Goal: Task Accomplishment & Management: Use online tool/utility

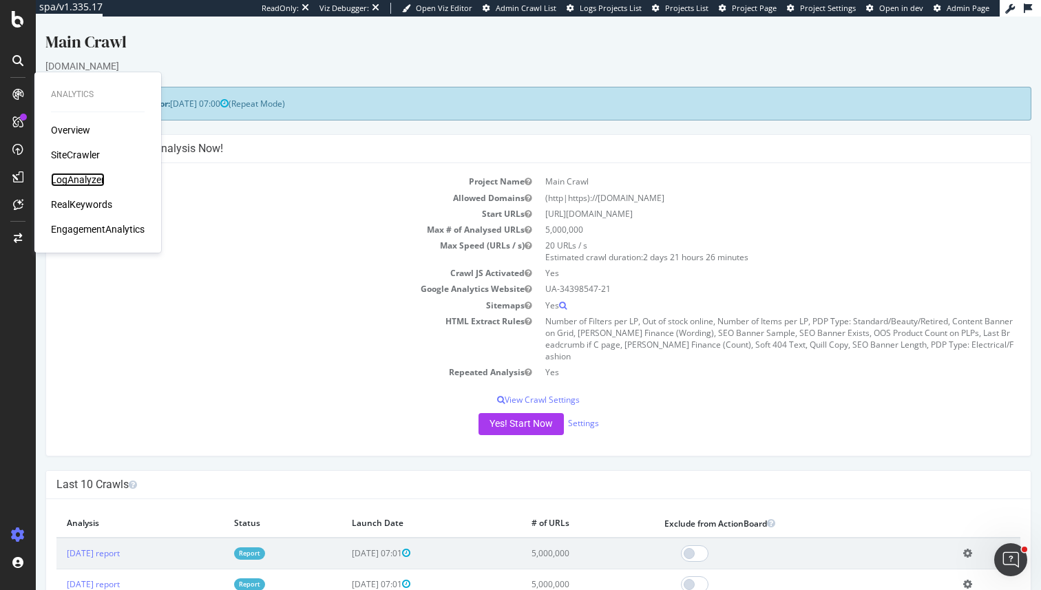
click at [103, 178] on div "LogAnalyzer" at bounding box center [78, 180] width 54 height 14
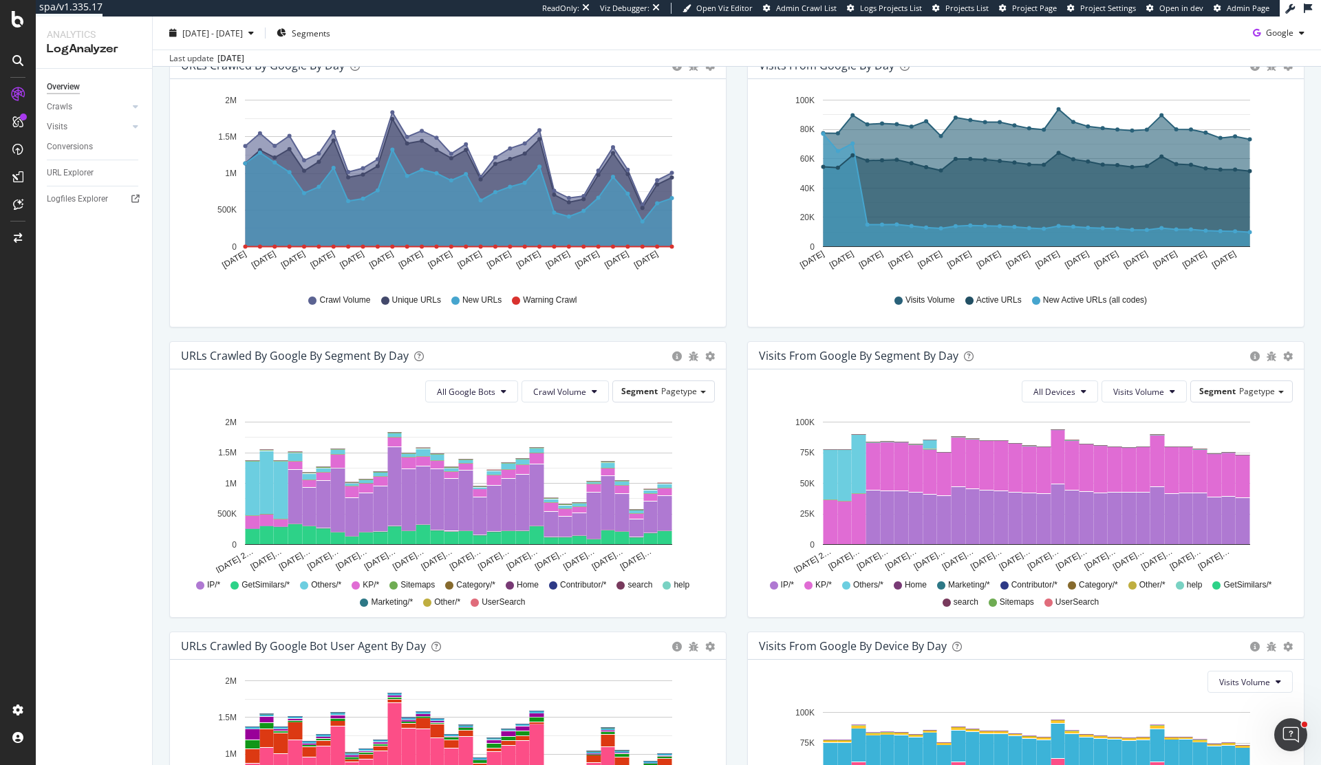
scroll to position [248, 0]
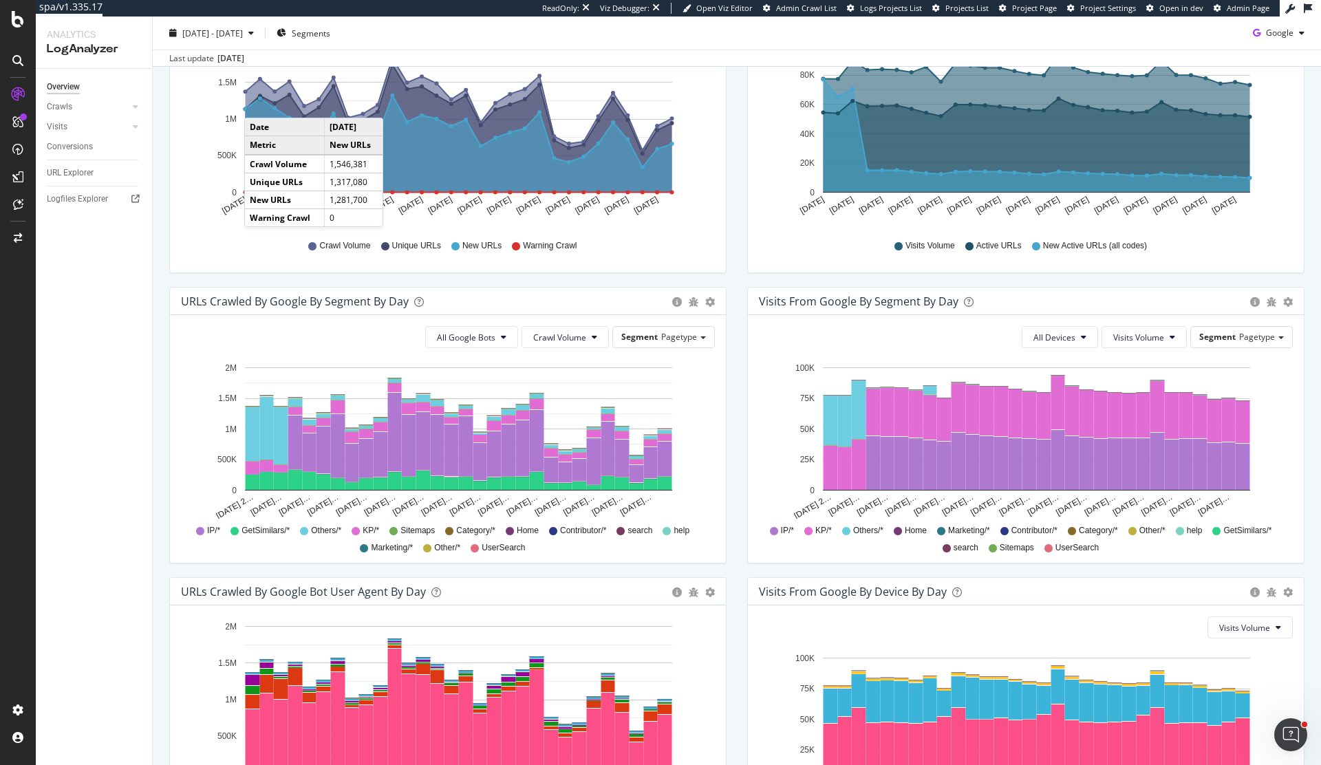
click at [258, 104] on icon "A chart." at bounding box center [459, 144] width 427 height 97
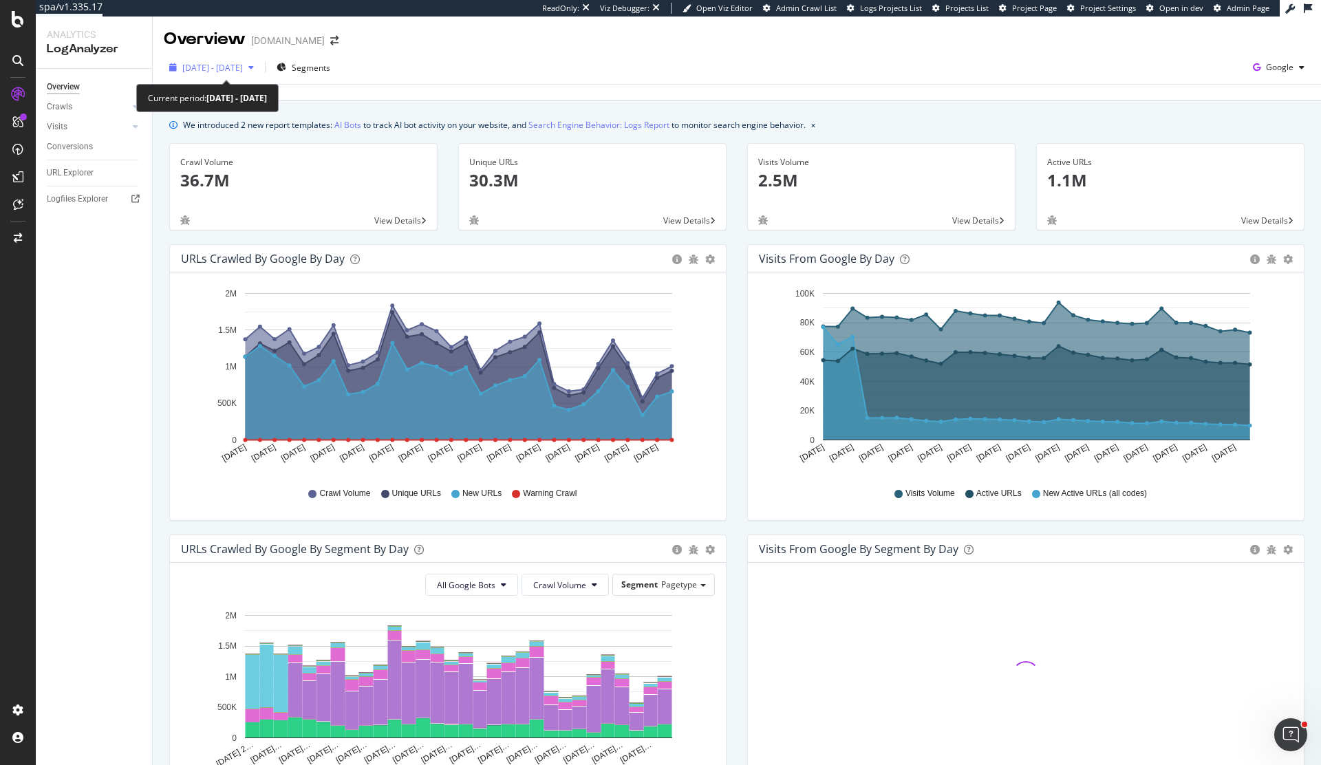
click at [243, 73] on span "2025 Jul. 11th - Aug. 9th" at bounding box center [212, 68] width 61 height 12
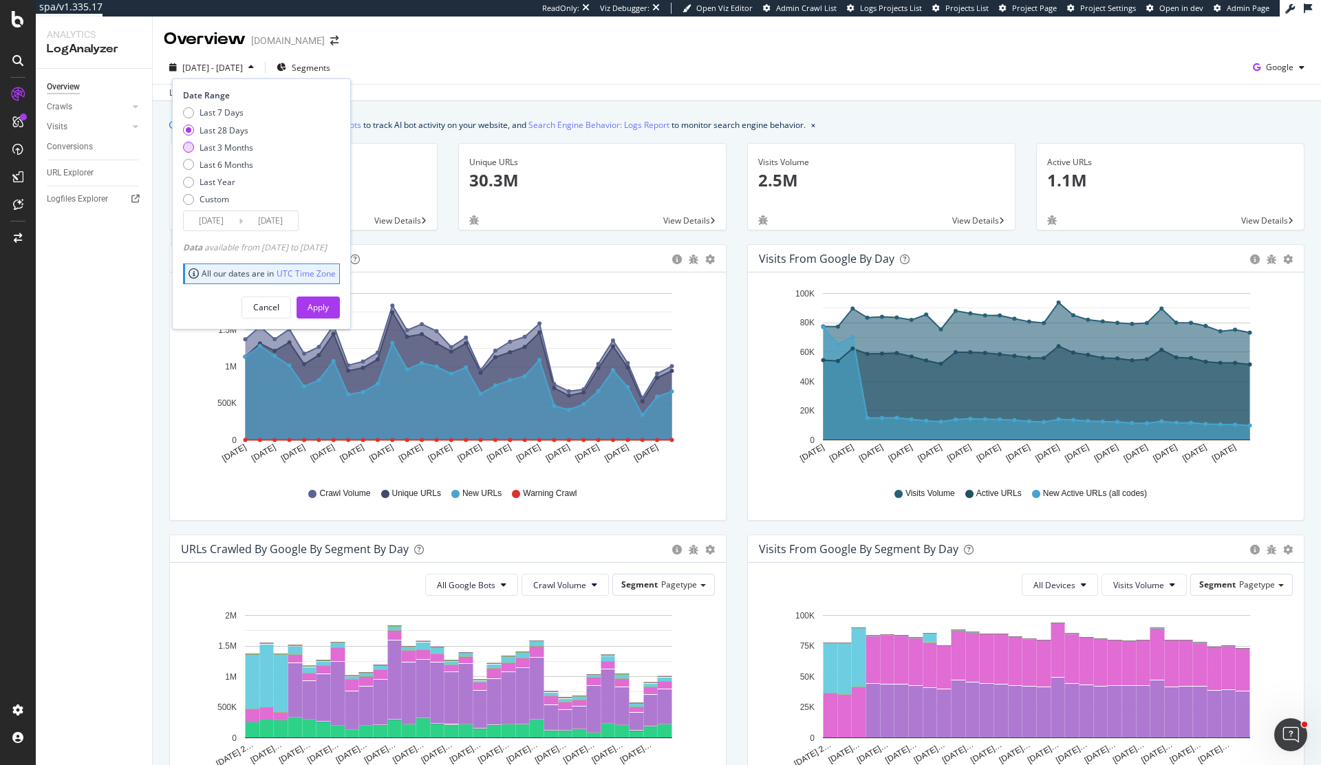
click at [231, 142] on div "Last 3 Months" at bounding box center [227, 148] width 54 height 12
type input "2025/05/10"
click at [329, 311] on div "Apply" at bounding box center [318, 307] width 21 height 12
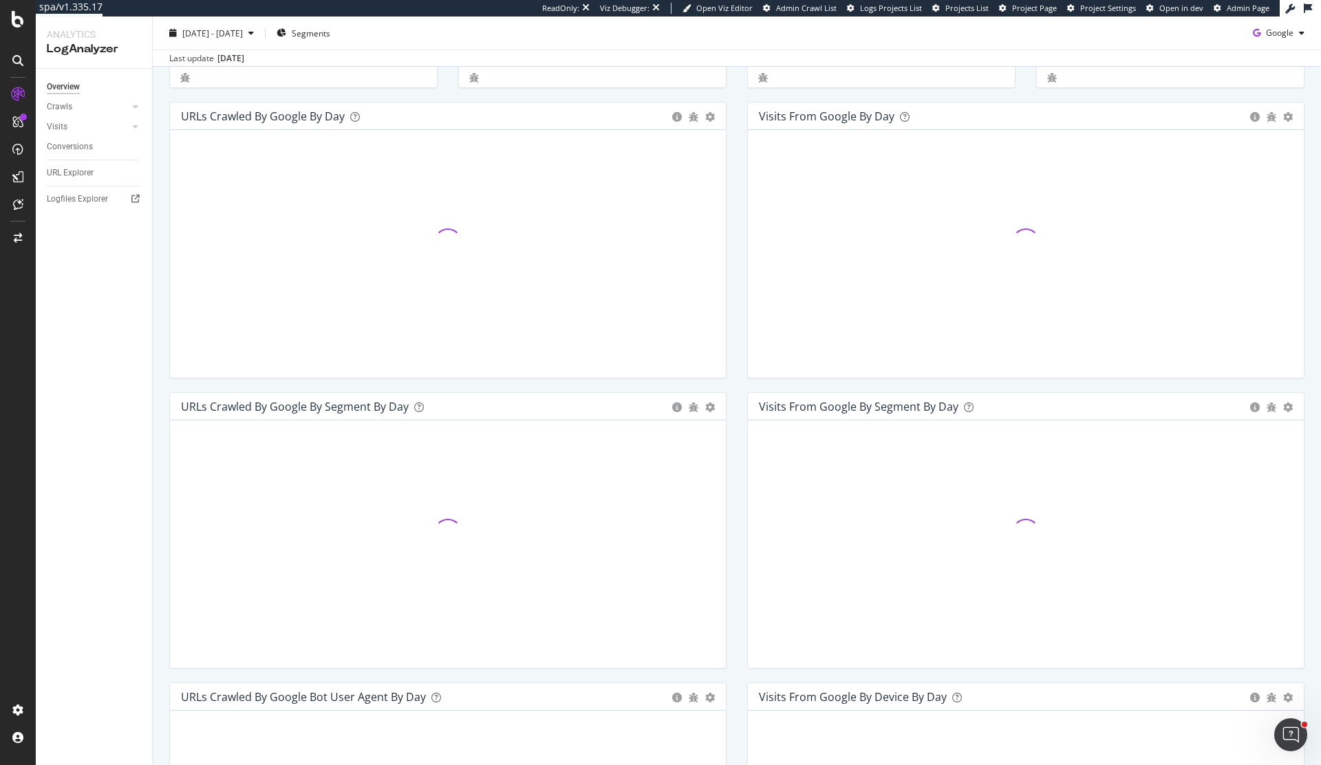
scroll to position [143, 0]
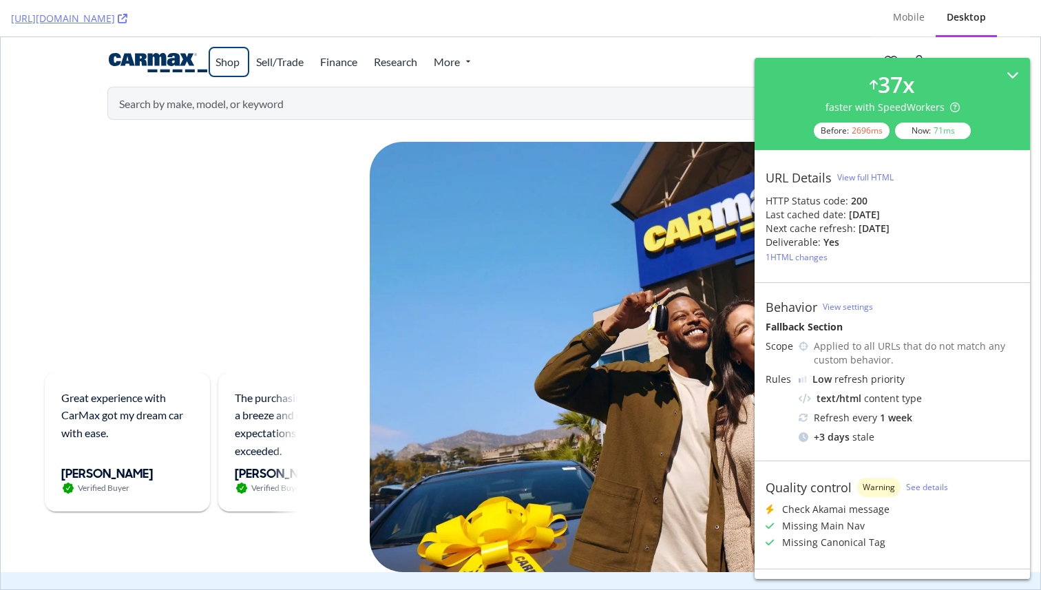
click at [224, 65] on link "Shop" at bounding box center [229, 62] width 41 height 30
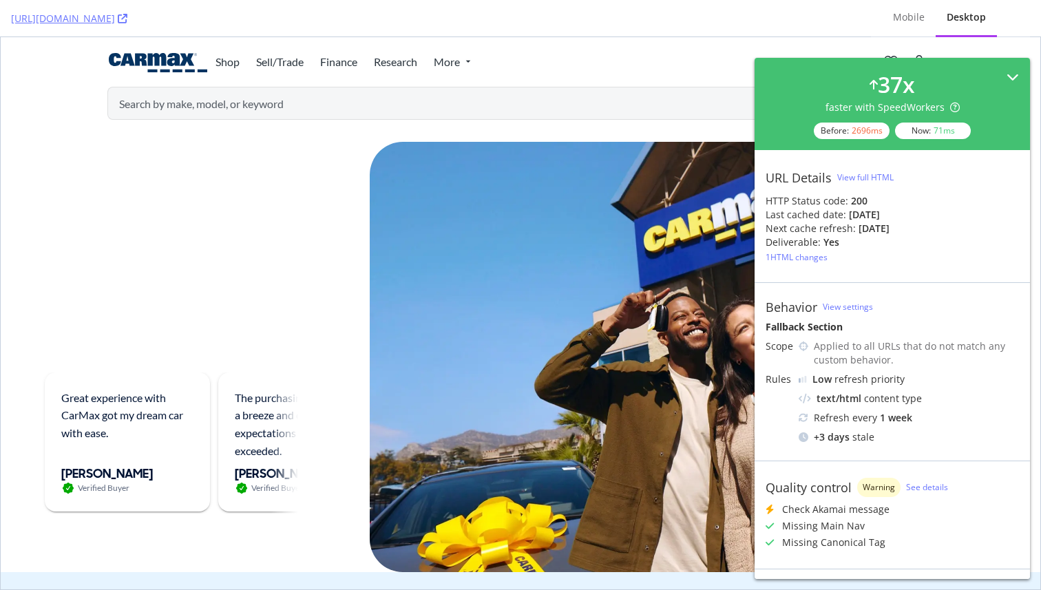
click at [996, 73] on div "37 x faster with SpeedWorkers Before: 2696 ms Now: 71 ms" at bounding box center [891, 104] width 253 height 70
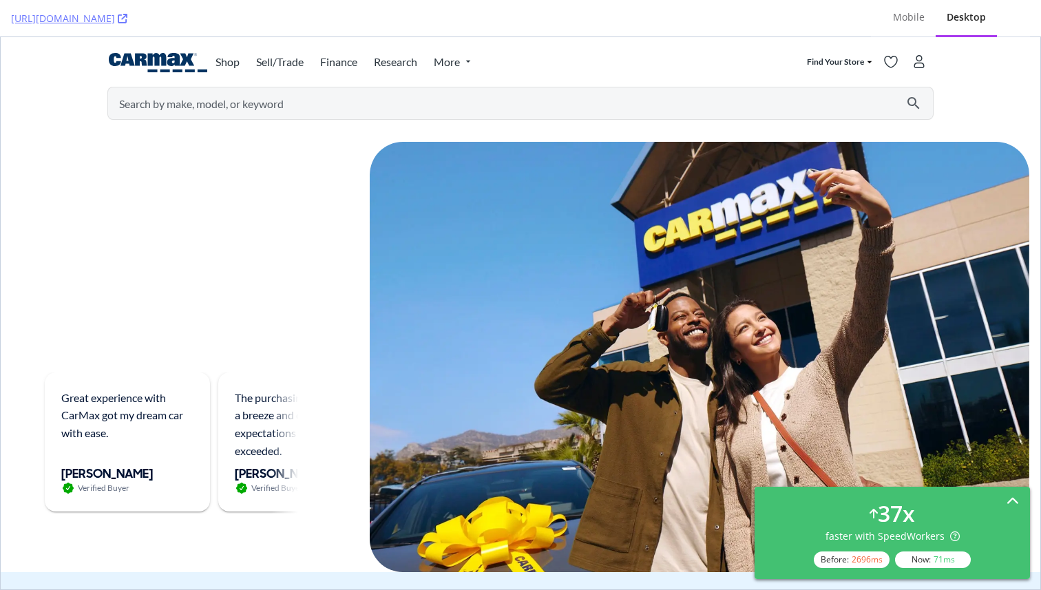
click at [1005, 493] on div "37 x faster with SpeedWorkers Before: 2696 ms Now: 71 ms" at bounding box center [891, 533] width 275 height 92
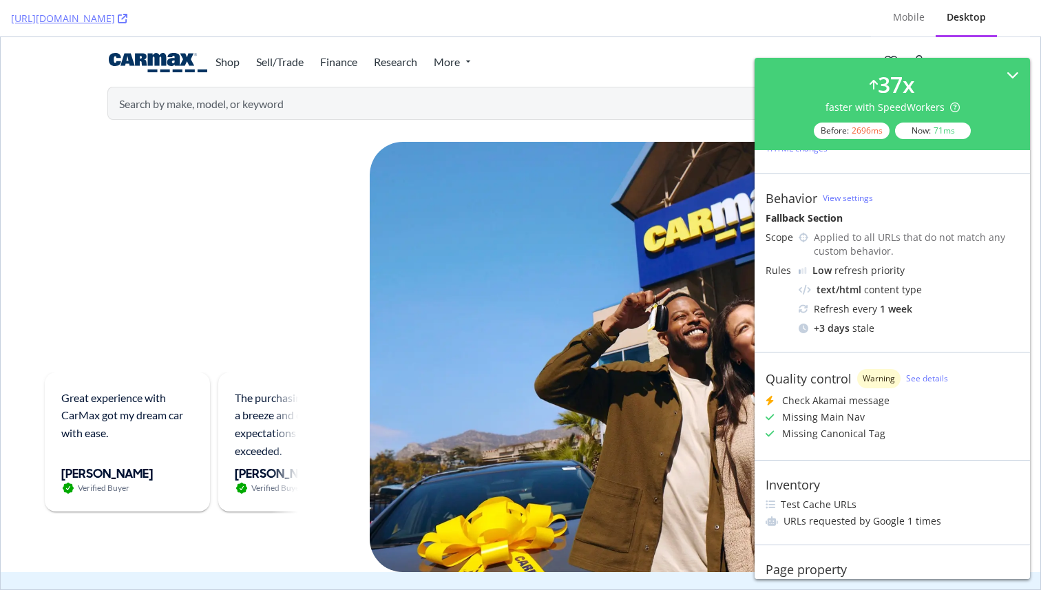
scroll to position [149, 0]
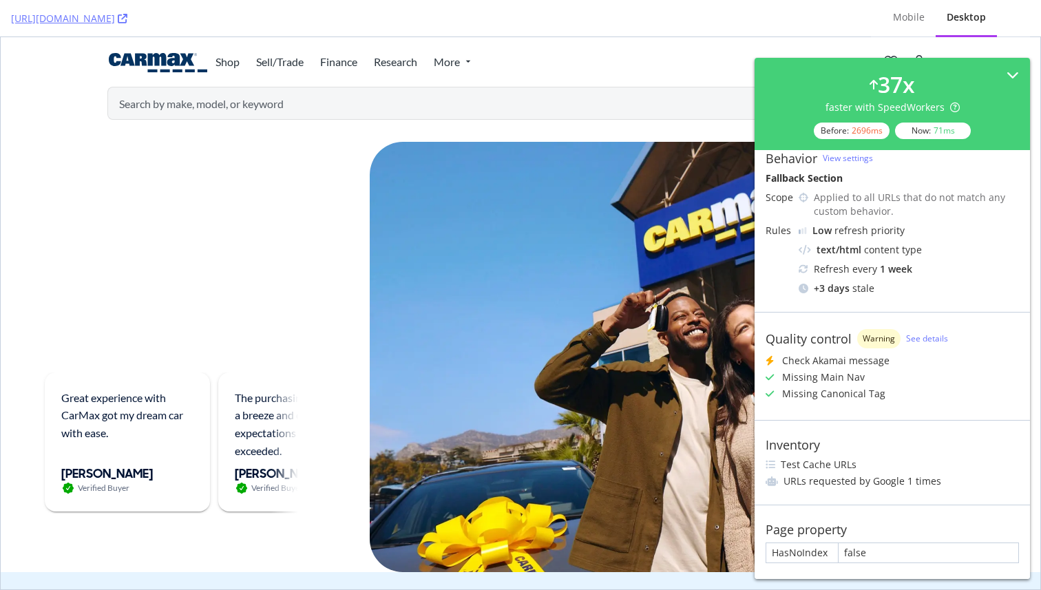
click at [202, 294] on div "CarMax?" at bounding box center [177, 281] width 264 height 63
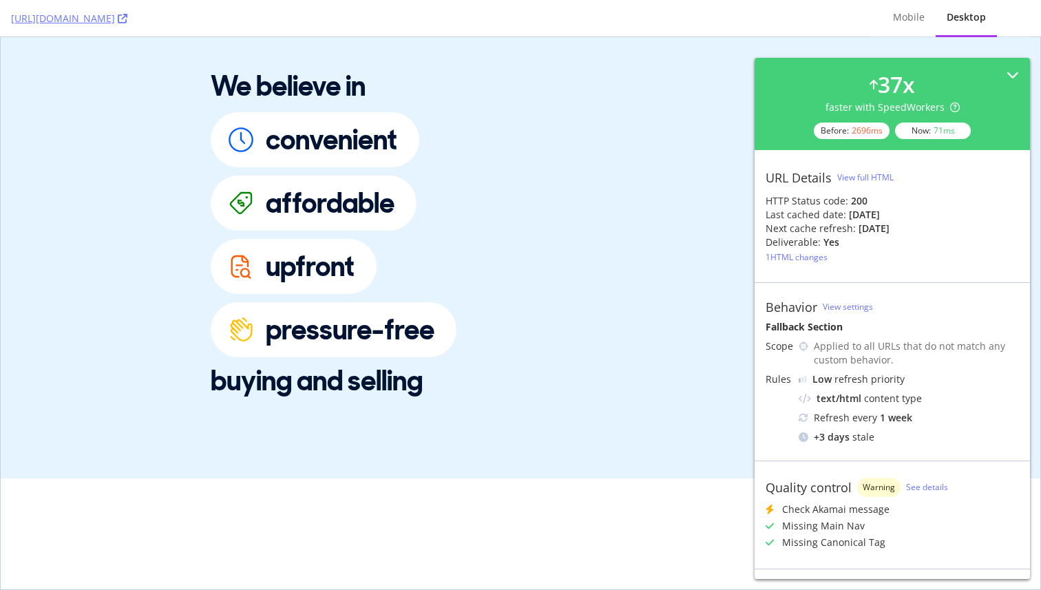
scroll to position [0, 0]
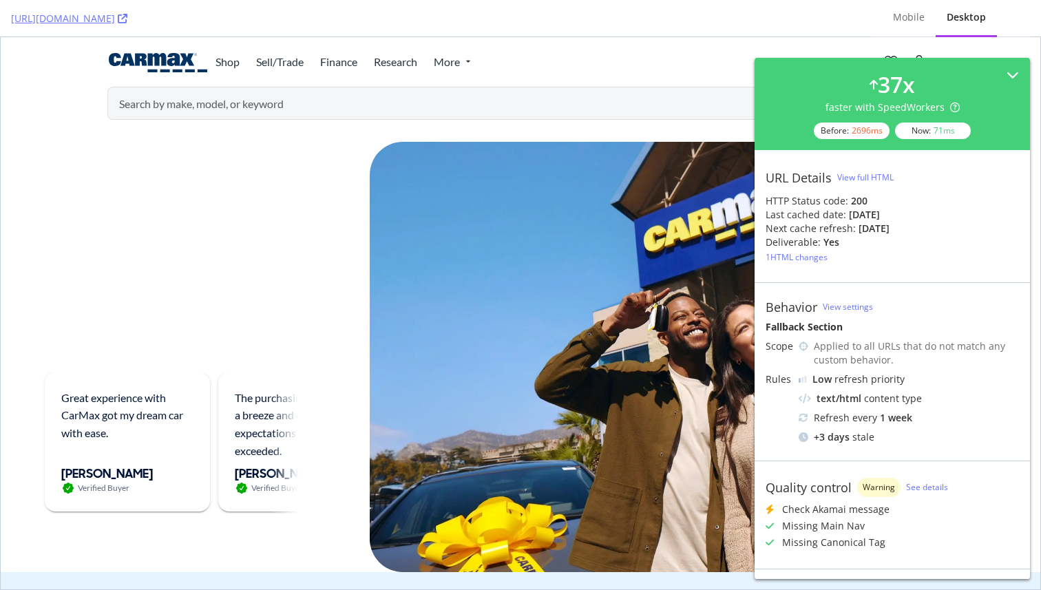
click at [869, 173] on div "View full HTML" at bounding box center [865, 177] width 56 height 12
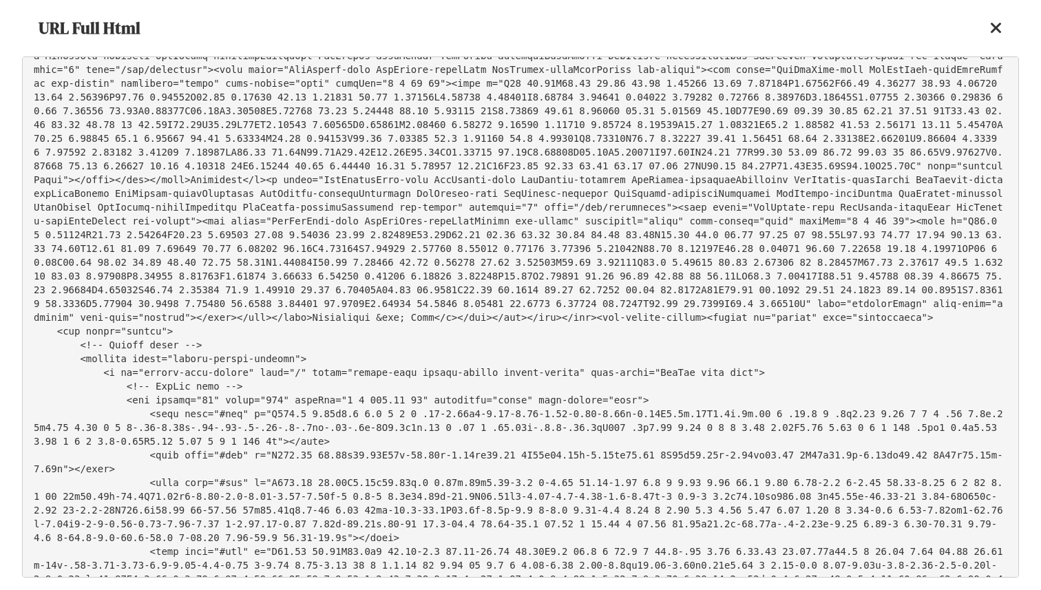
scroll to position [35087, 0]
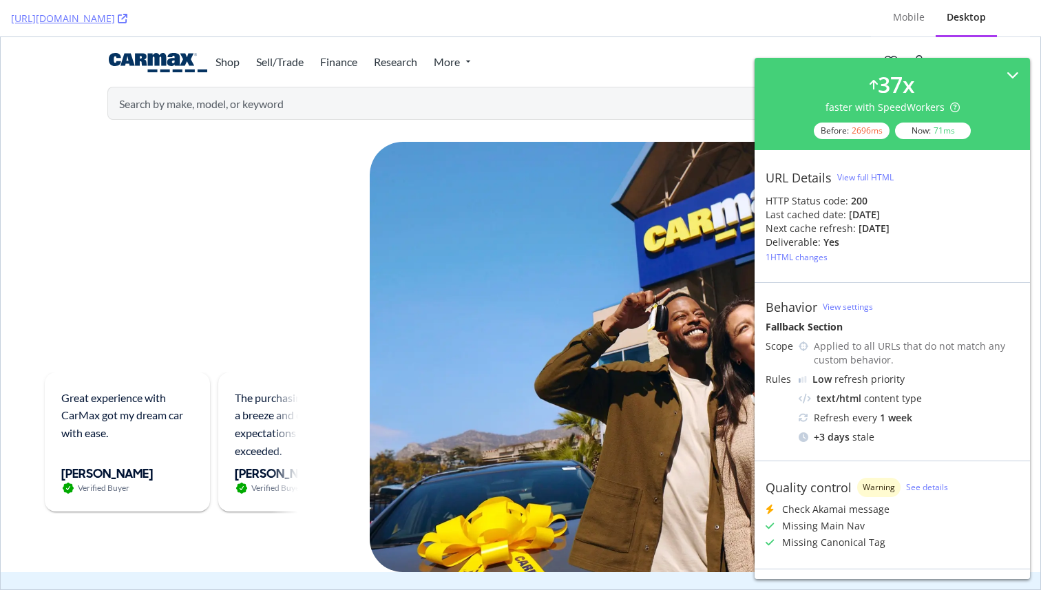
click at [783, 537] on div "Missing Canonical Tag" at bounding box center [833, 542] width 103 height 14
drag, startPoint x: 783, startPoint y: 537, endPoint x: 783, endPoint y: 529, distance: 8.3
click at [783, 529] on div "Check Akamai message Missing Main Nav Missing Canonical Tag" at bounding box center [891, 525] width 253 height 47
click at [783, 529] on div "Missing Main Nav" at bounding box center [823, 526] width 83 height 14
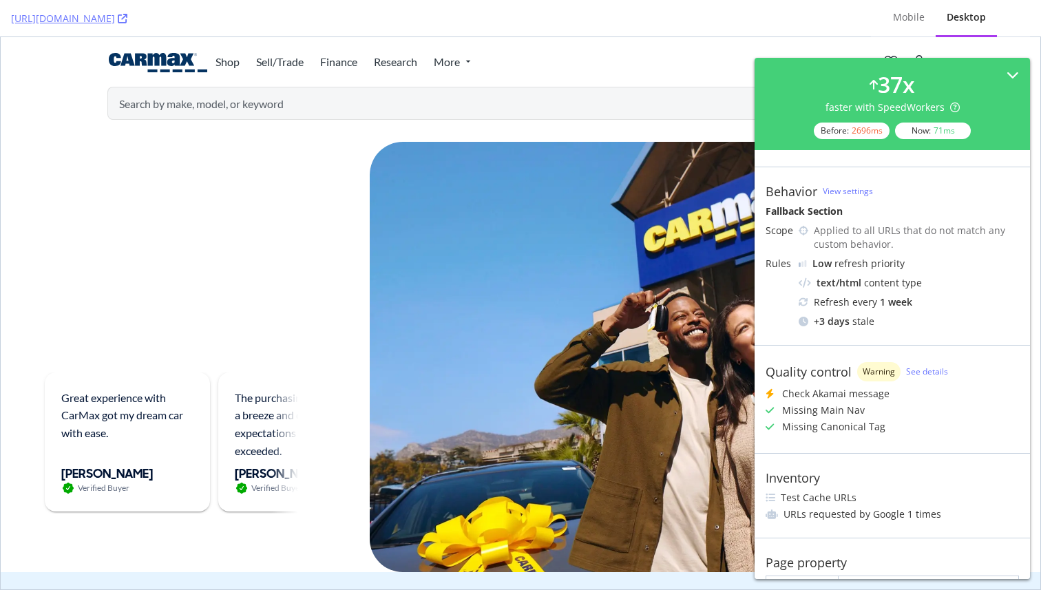
scroll to position [149, 0]
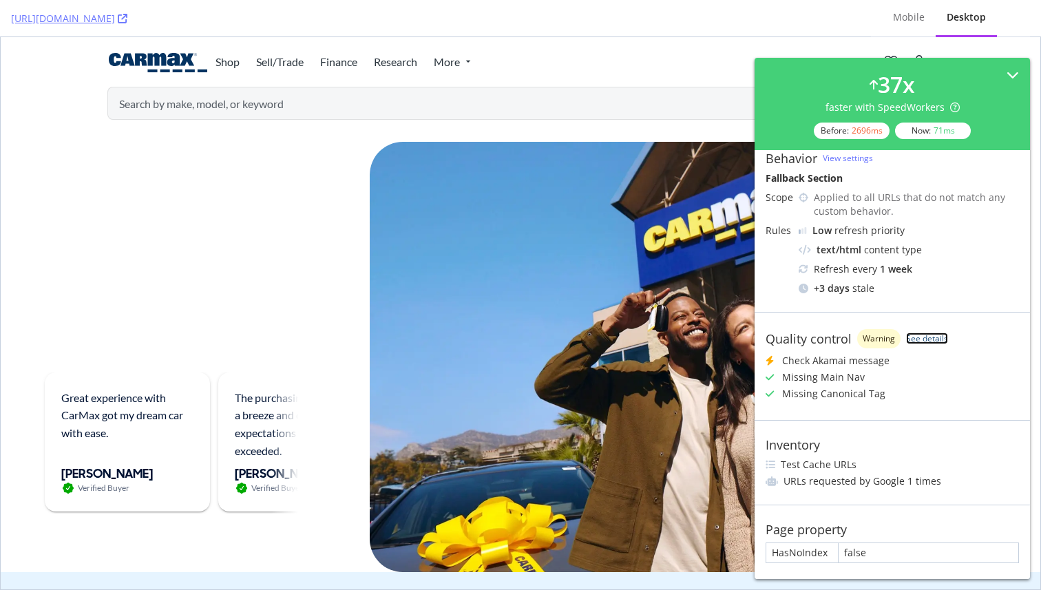
click at [916, 334] on link "See details" at bounding box center [927, 338] width 42 height 12
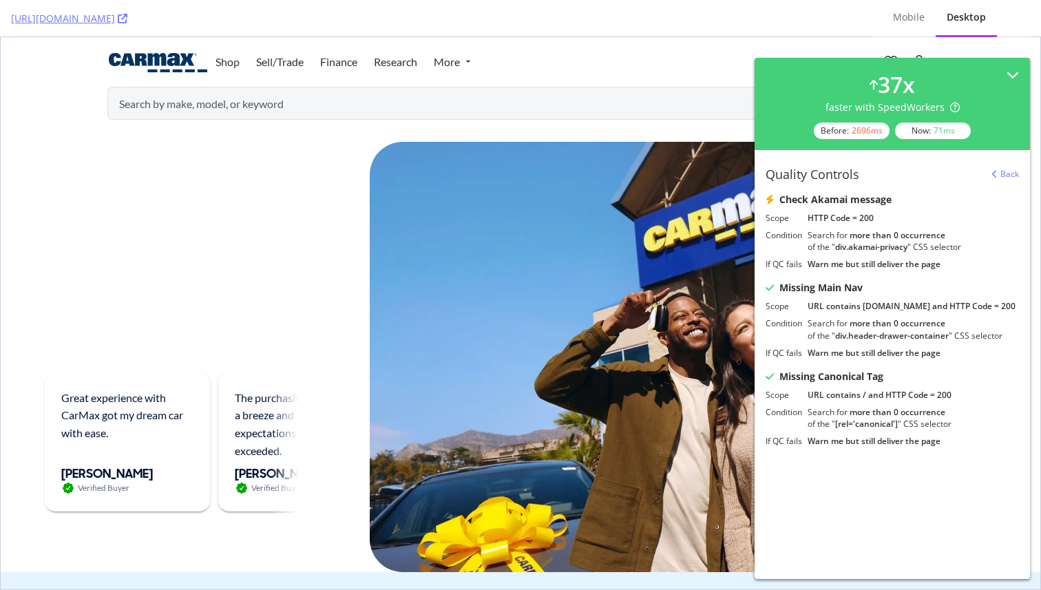
click at [796, 290] on div "Missing Main Nav" at bounding box center [820, 288] width 83 height 14
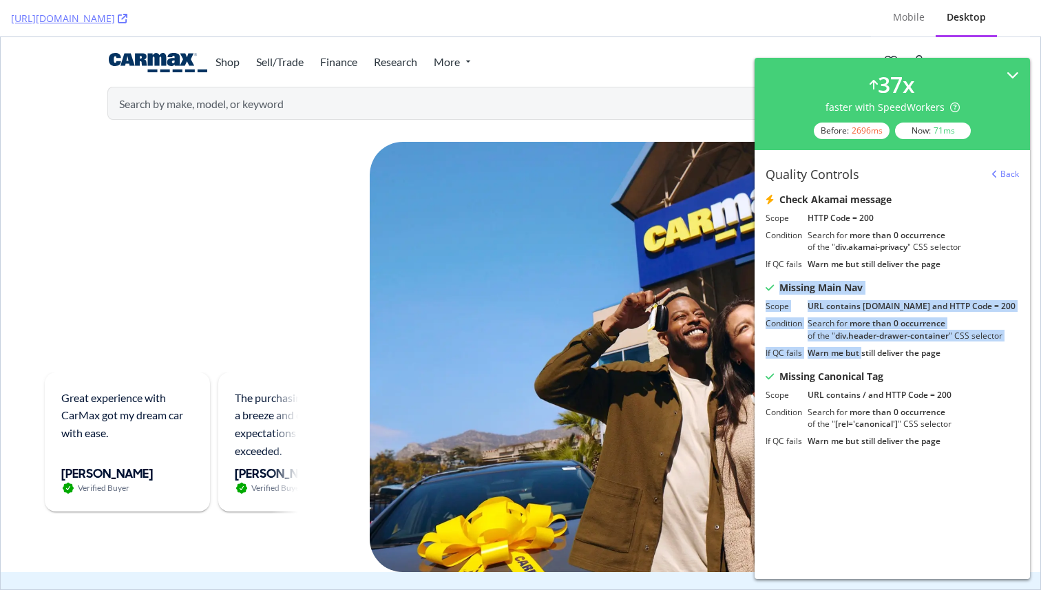
drag, startPoint x: 796, startPoint y: 290, endPoint x: 860, endPoint y: 357, distance: 93.0
click at [860, 357] on div "Missing Main Nav Scope URL contains carmax.com and HTTP Code = 200 Condition Se…" at bounding box center [891, 320] width 253 height 78
click at [860, 357] on div "Warn me but still deliver the page" at bounding box center [912, 353] width 211 height 12
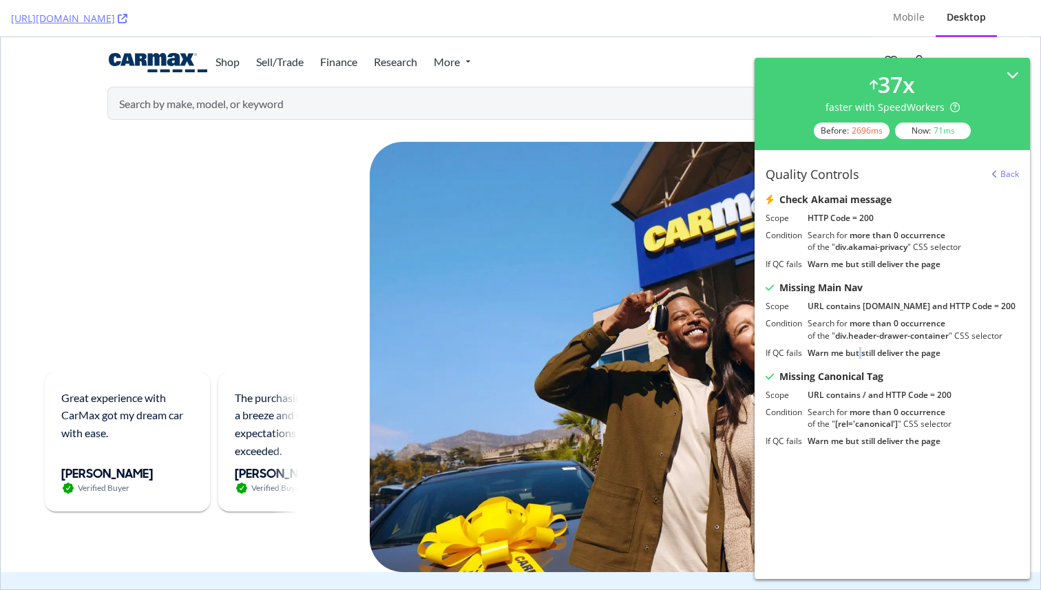
click at [860, 357] on div "Warn me but still deliver the page" at bounding box center [912, 353] width 211 height 12
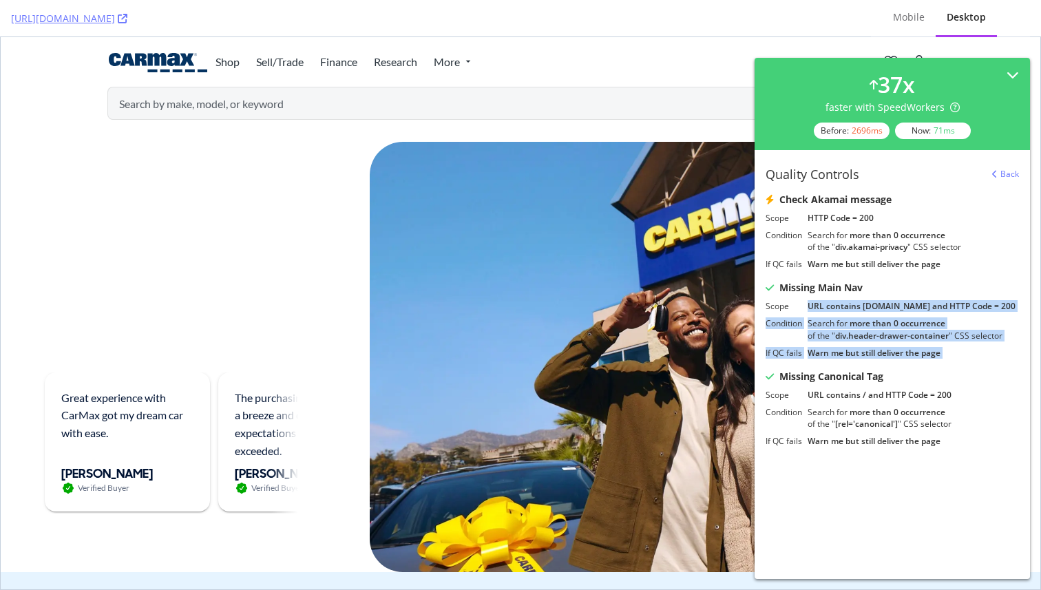
drag, startPoint x: 860, startPoint y: 357, endPoint x: 858, endPoint y: 304, distance: 53.7
click at [858, 304] on div "Scope URL contains carmax.com and HTTP Code = 200 Condition Search for more tha…" at bounding box center [891, 329] width 253 height 59
click at [858, 304] on div "URL contains carmax.com and HTTP Code = 200" at bounding box center [912, 306] width 211 height 12
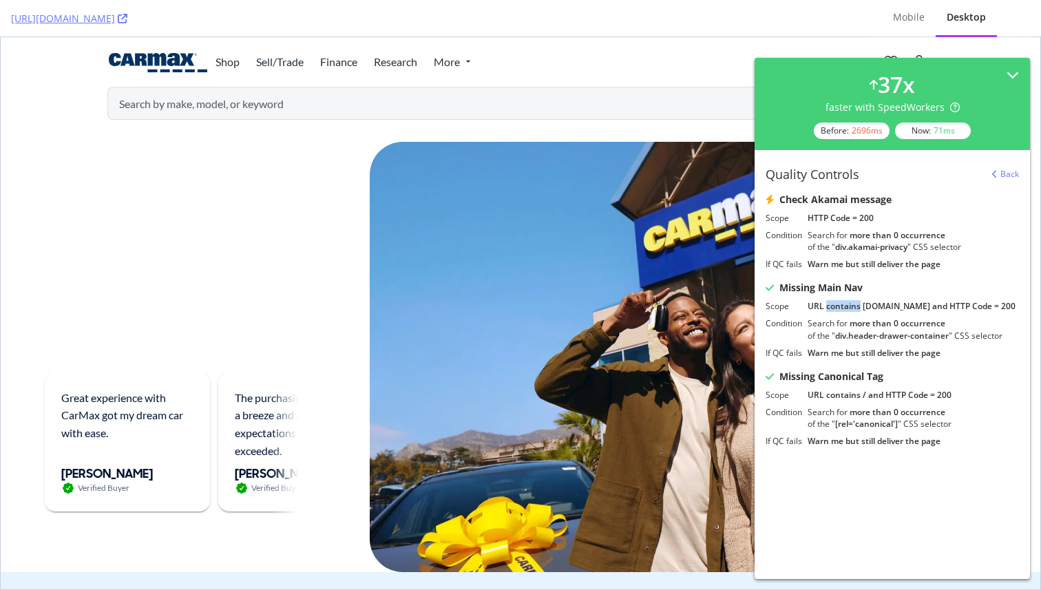
click at [858, 304] on div "URL contains carmax.com and HTTP Code = 200" at bounding box center [912, 306] width 211 height 12
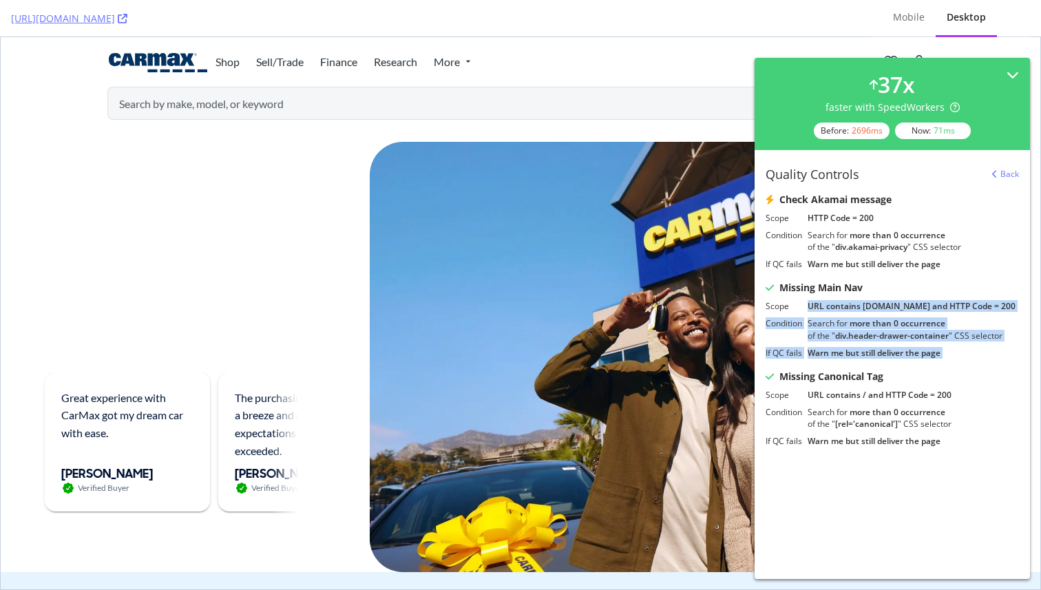
drag, startPoint x: 858, startPoint y: 304, endPoint x: 886, endPoint y: 355, distance: 58.8
click at [886, 355] on div "Scope URL contains carmax.com and HTTP Code = 200 Condition Search for more tha…" at bounding box center [891, 329] width 253 height 59
click at [886, 355] on div "Warn me but still deliver the page" at bounding box center [912, 353] width 211 height 12
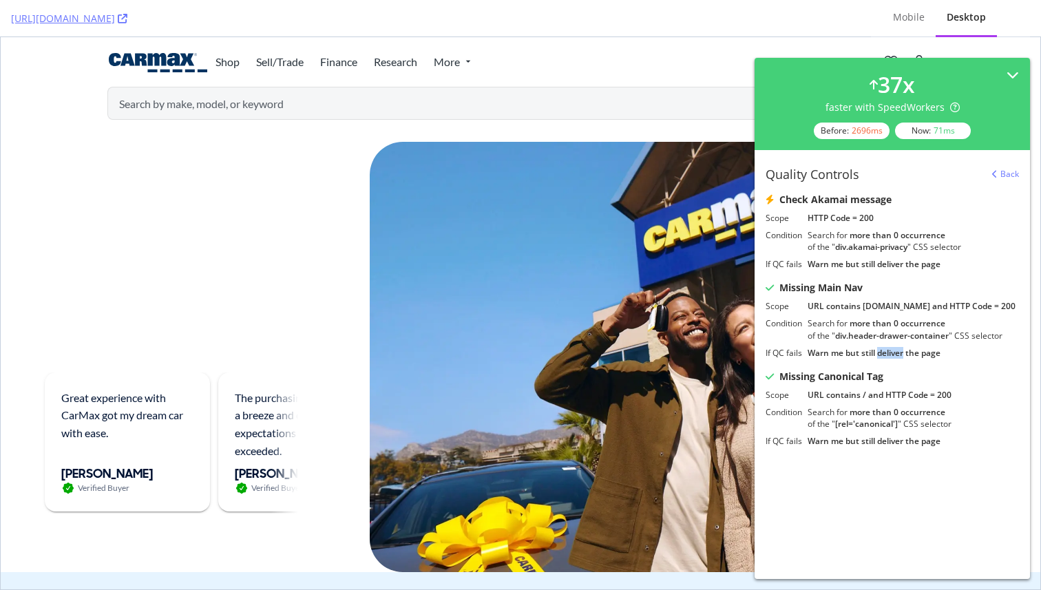
click at [886, 355] on div "Warn me but still deliver the page" at bounding box center [912, 353] width 211 height 12
drag, startPoint x: 886, startPoint y: 355, endPoint x: 856, endPoint y: 315, distance: 50.7
click at [856, 315] on div "Scope URL contains carmax.com and HTTP Code = 200 Condition Search for more tha…" at bounding box center [891, 329] width 253 height 59
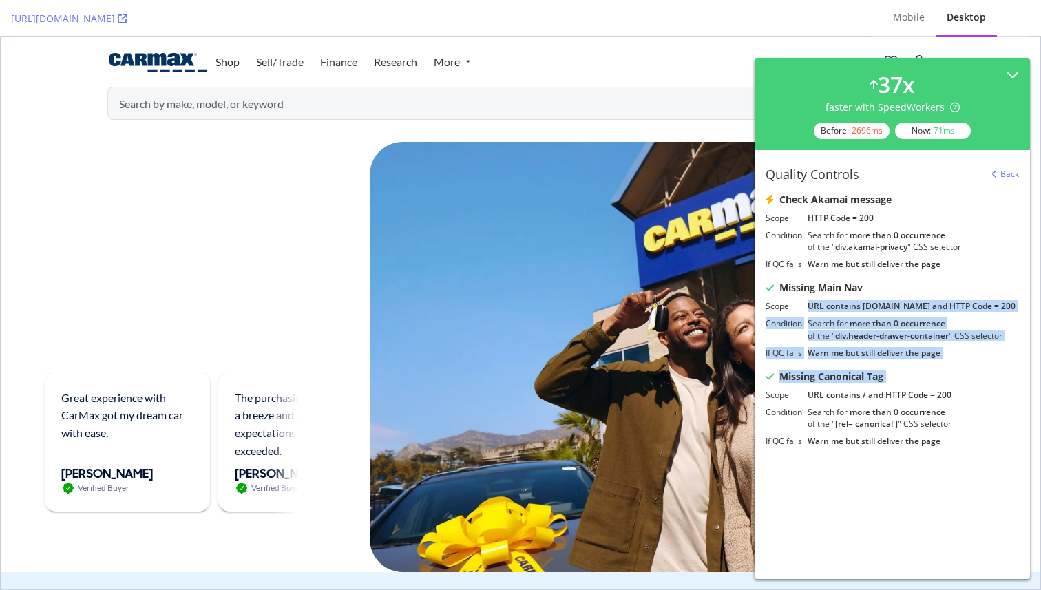
drag, startPoint x: 856, startPoint y: 315, endPoint x: 884, endPoint y: 382, distance: 73.4
click at [884, 382] on div "Quality Controls Back Check Akamai message Scope HTTP Code = 200 Condition Sear…" at bounding box center [891, 309] width 275 height 319
click at [884, 382] on div "Missing Canonical Tag" at bounding box center [891, 377] width 253 height 14
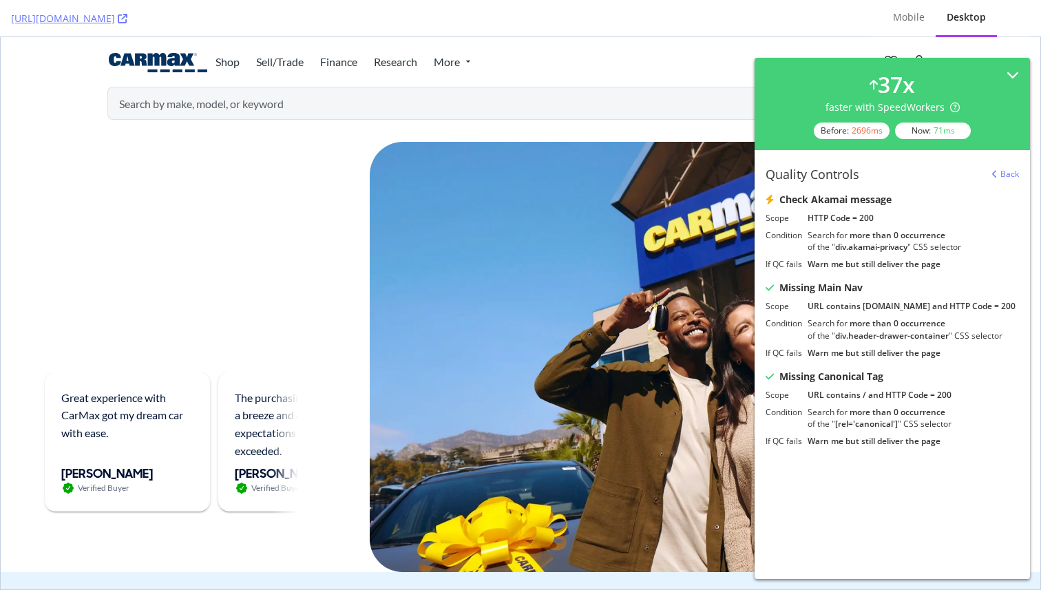
click at [884, 382] on div "Missing Canonical Tag" at bounding box center [891, 377] width 253 height 14
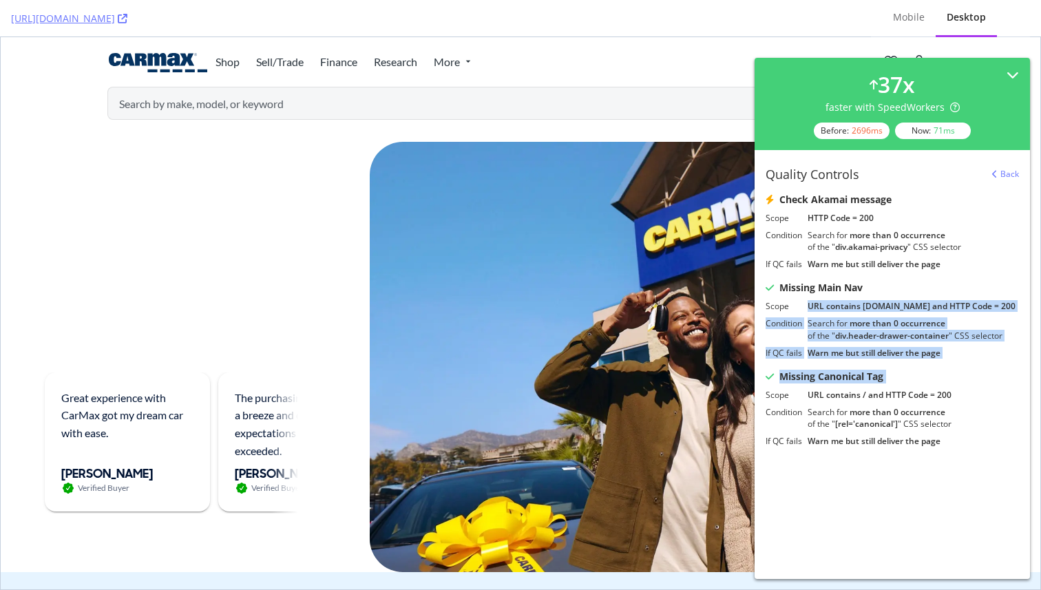
drag, startPoint x: 884, startPoint y: 382, endPoint x: 857, endPoint y: 305, distance: 81.9
click at [857, 305] on div "Quality Controls Back Check Akamai message Scope HTTP Code = 200 Condition Sear…" at bounding box center [891, 309] width 275 height 319
click at [857, 305] on div "URL contains carmax.com and HTTP Code = 200" at bounding box center [912, 306] width 211 height 12
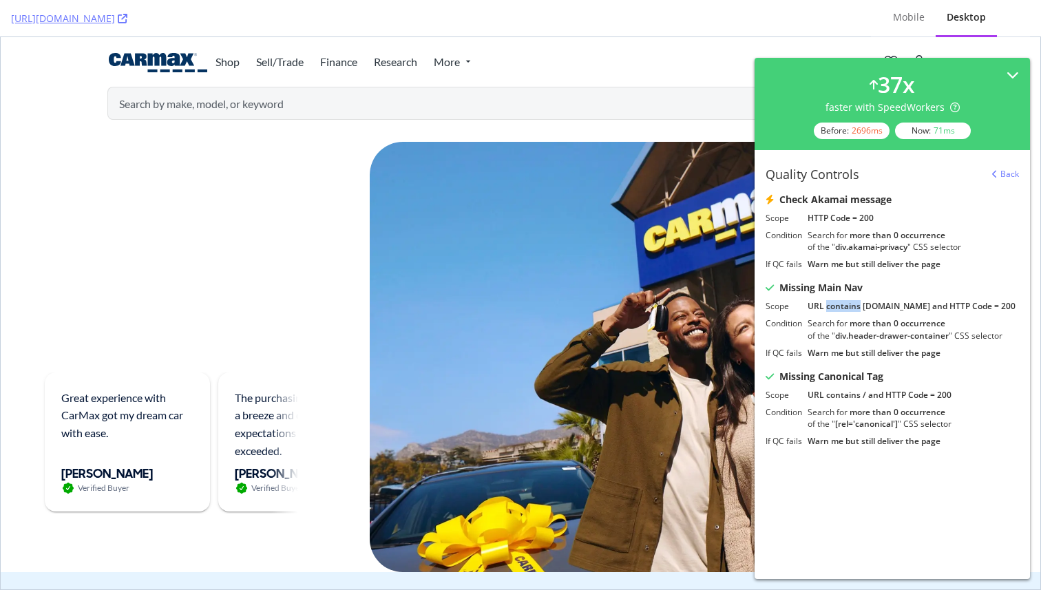
click at [857, 305] on div "URL contains carmax.com and HTTP Code = 200" at bounding box center [912, 306] width 211 height 12
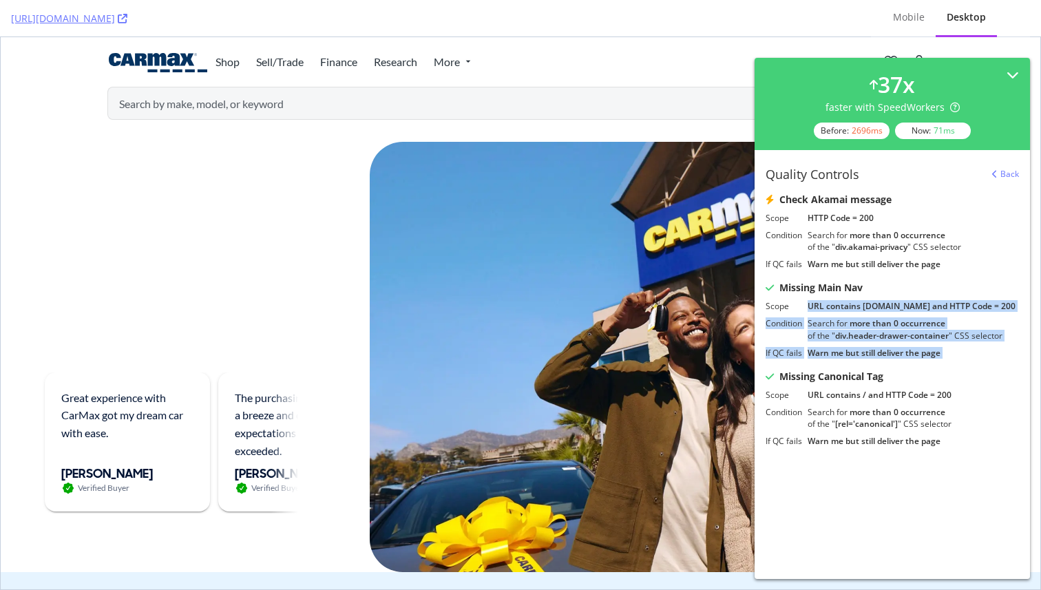
drag, startPoint x: 857, startPoint y: 305, endPoint x: 886, endPoint y: 355, distance: 58.0
click at [886, 356] on div "Scope URL contains carmax.com and HTTP Code = 200 Condition Search for more tha…" at bounding box center [891, 329] width 253 height 59
click at [886, 355] on div "Warn me but still deliver the page" at bounding box center [912, 353] width 211 height 12
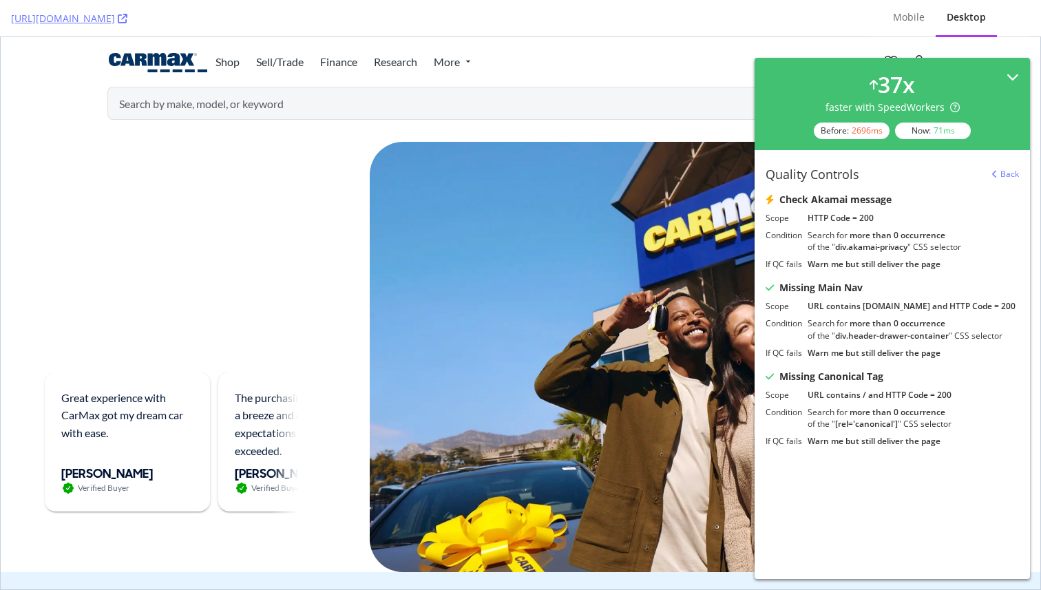
click at [1009, 81] on icon at bounding box center [1012, 77] width 12 height 12
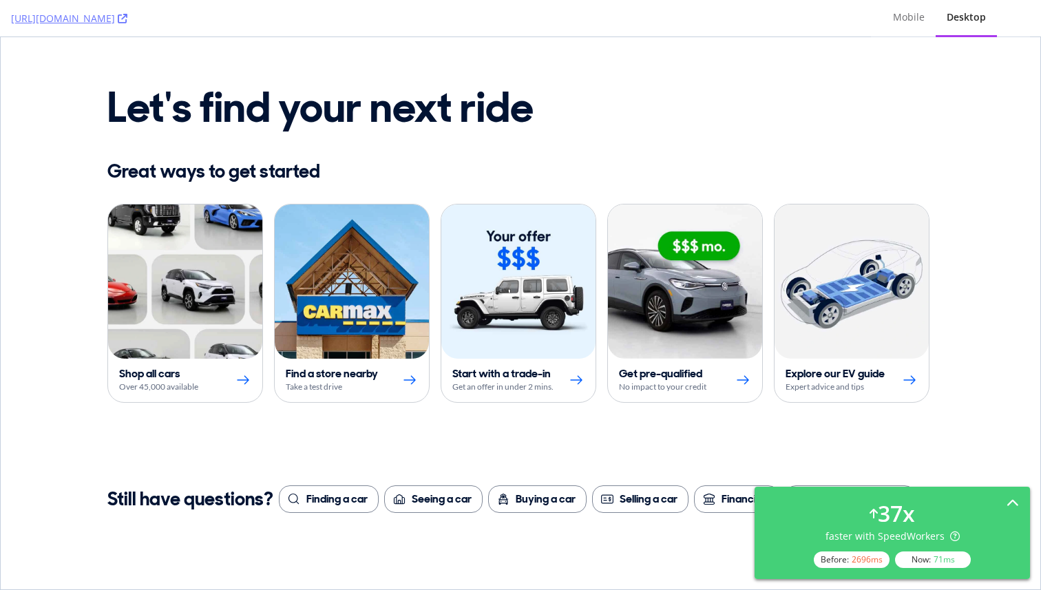
scroll to position [8632, 0]
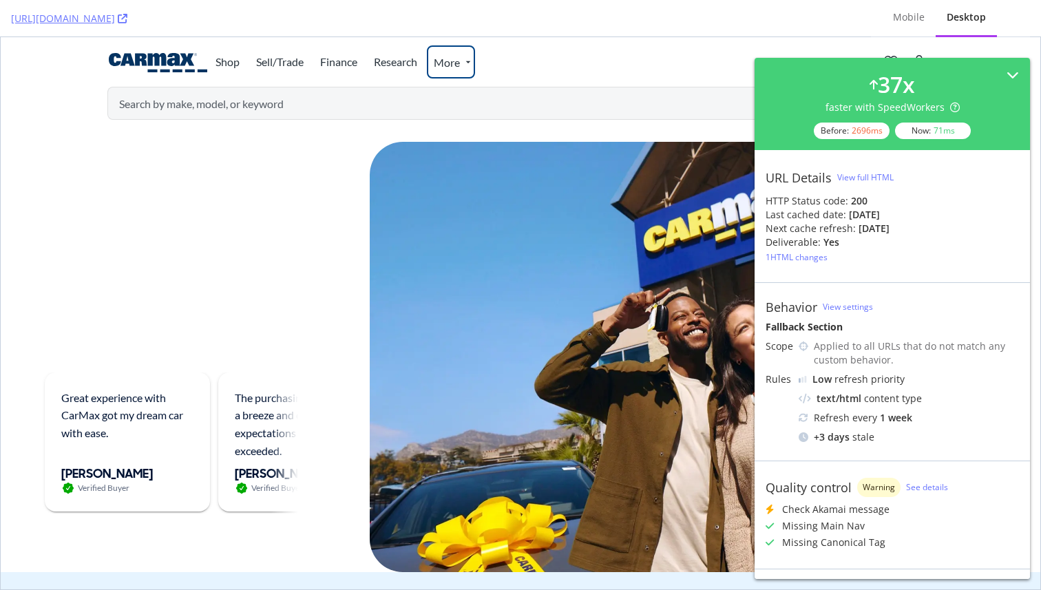
click at [467, 61] on icon "Open buy links menu" at bounding box center [468, 61] width 11 height 11
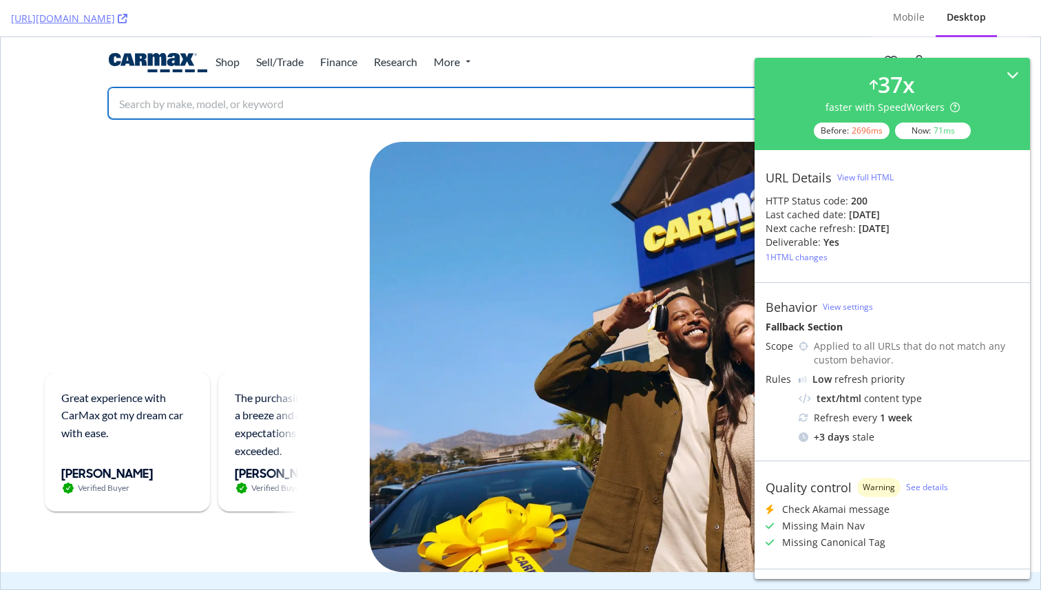
click at [244, 110] on input "Search make, model, or keyword" at bounding box center [500, 103] width 787 height 33
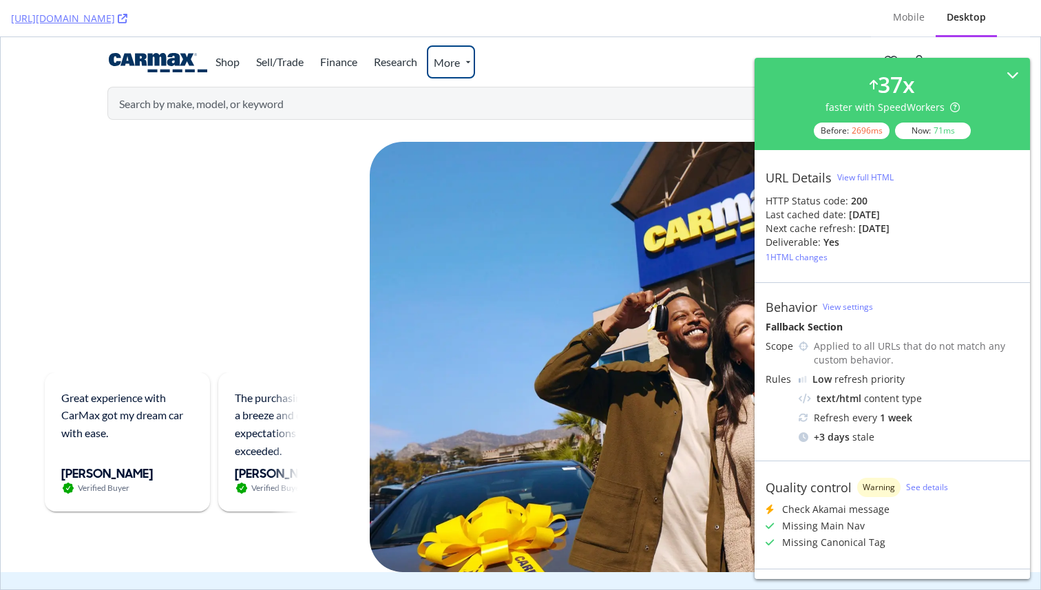
click at [449, 64] on span "More" at bounding box center [448, 62] width 29 height 13
click at [376, 64] on link "Research" at bounding box center [397, 62] width 60 height 30
click at [876, 185] on div "View full HTML" at bounding box center [865, 177] width 56 height 21
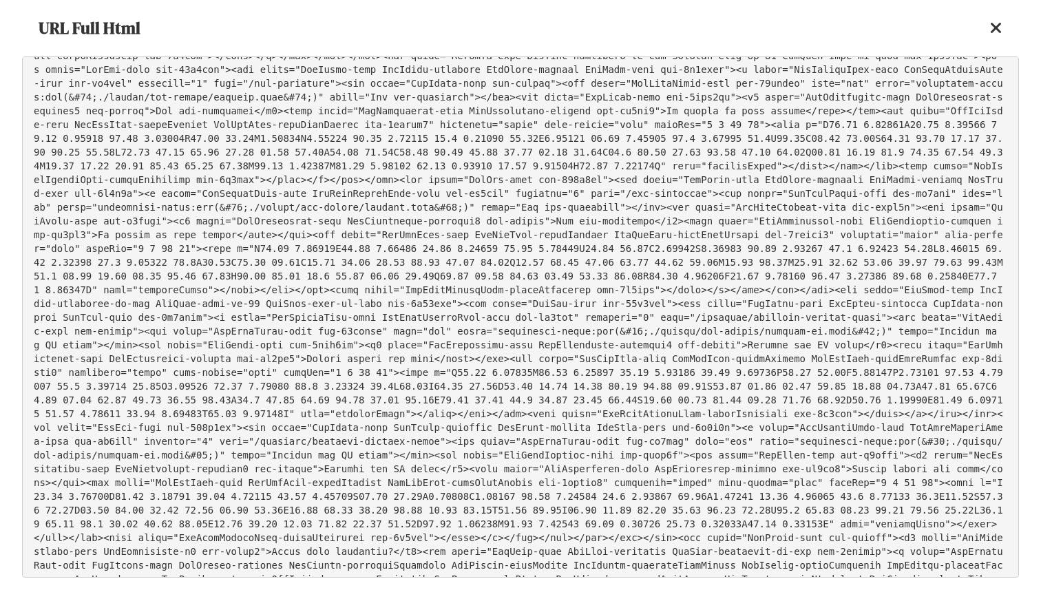
scroll to position [35066, 0]
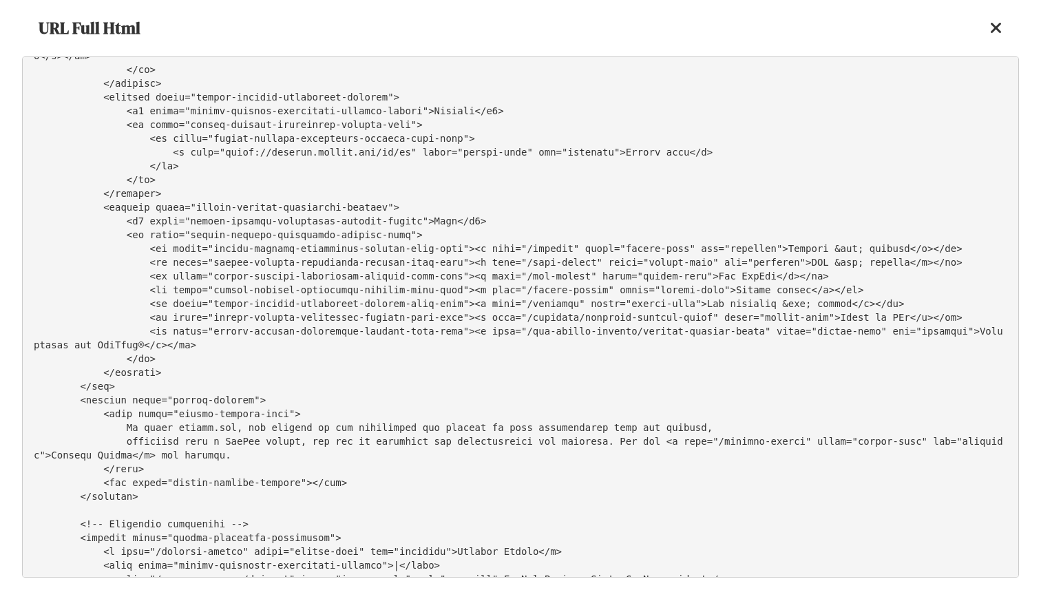
click at [339, 231] on pre at bounding box center [520, 316] width 997 height 521
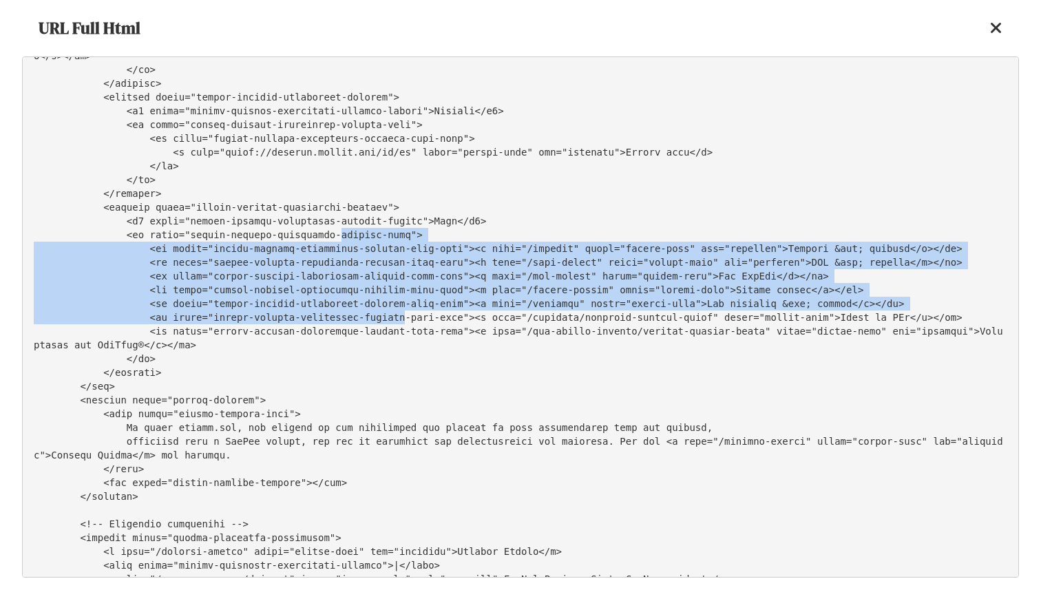
drag, startPoint x: 339, startPoint y: 230, endPoint x: 389, endPoint y: 316, distance: 99.6
click at [389, 316] on pre at bounding box center [520, 316] width 997 height 521
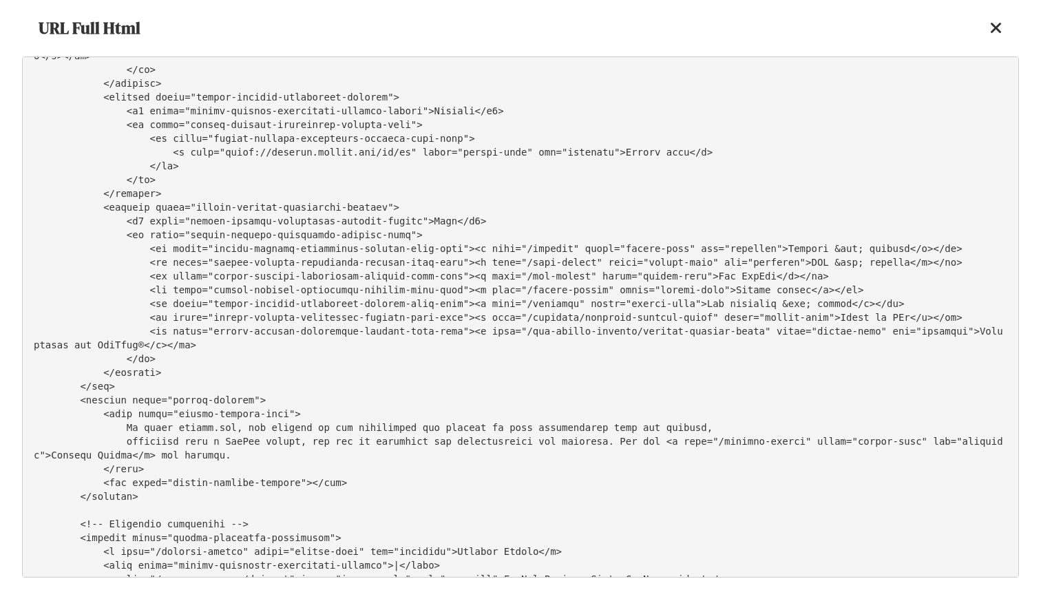
click at [341, 157] on pre at bounding box center [520, 316] width 997 height 521
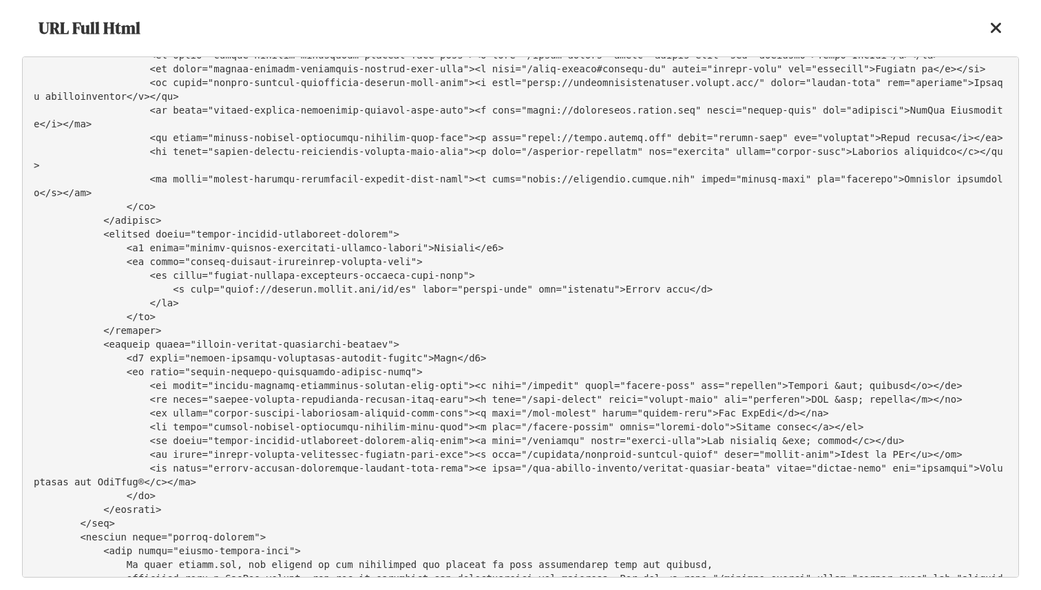
scroll to position [34962, 0]
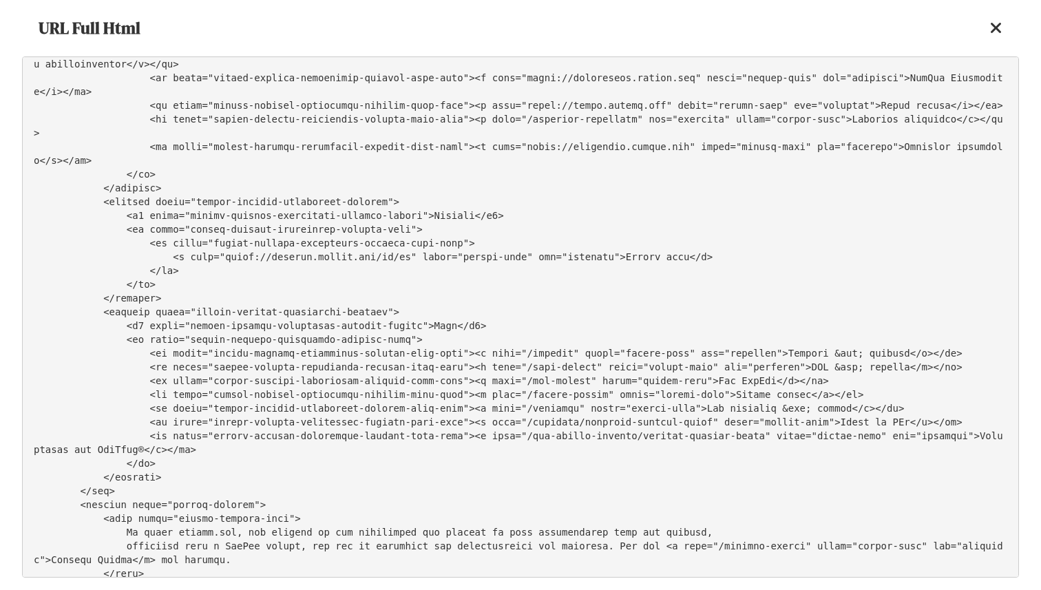
click at [484, 112] on pre at bounding box center [520, 316] width 997 height 521
click at [497, 18] on div "URL Full Html" at bounding box center [520, 28] width 997 height 56
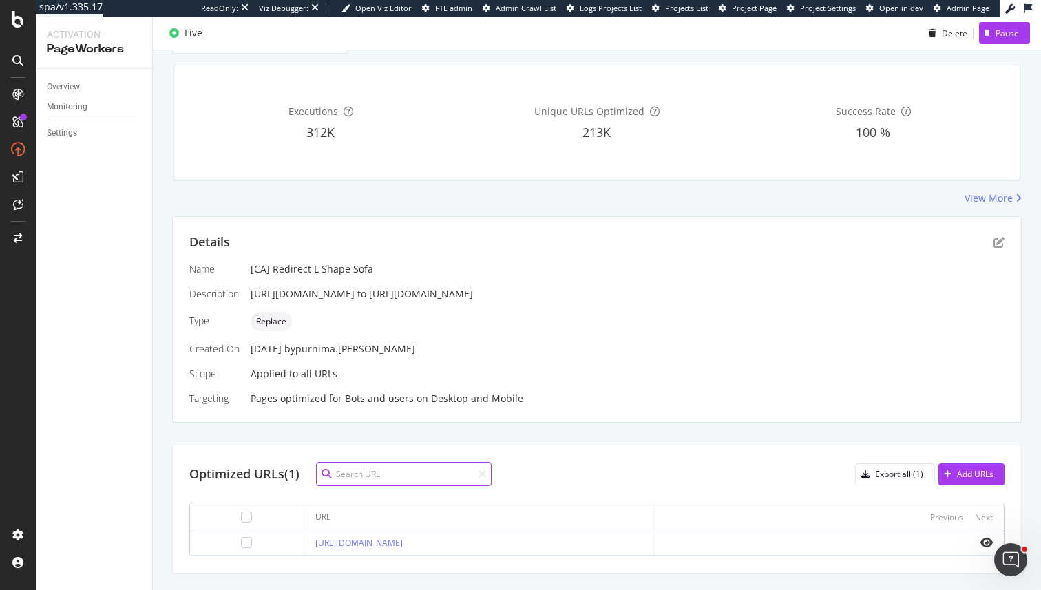
scroll to position [116, 0]
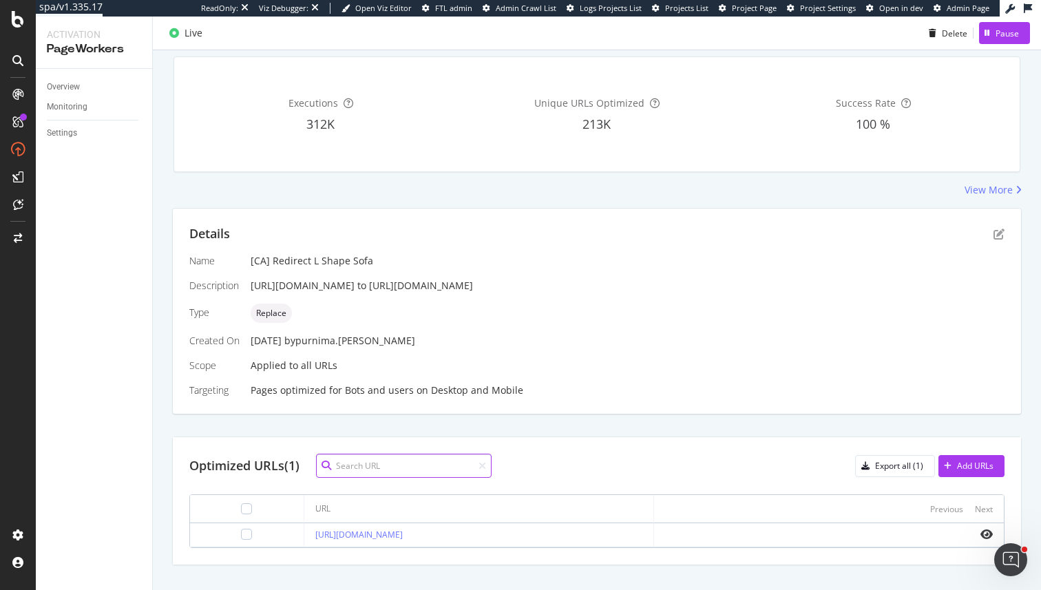
click at [399, 462] on input at bounding box center [404, 466] width 176 height 24
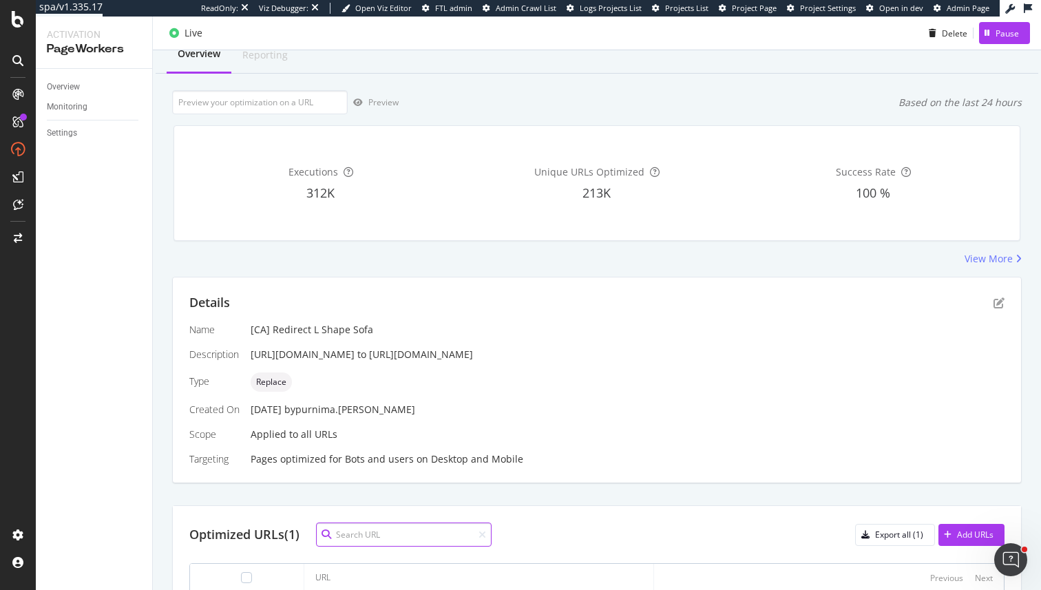
scroll to position [140, 0]
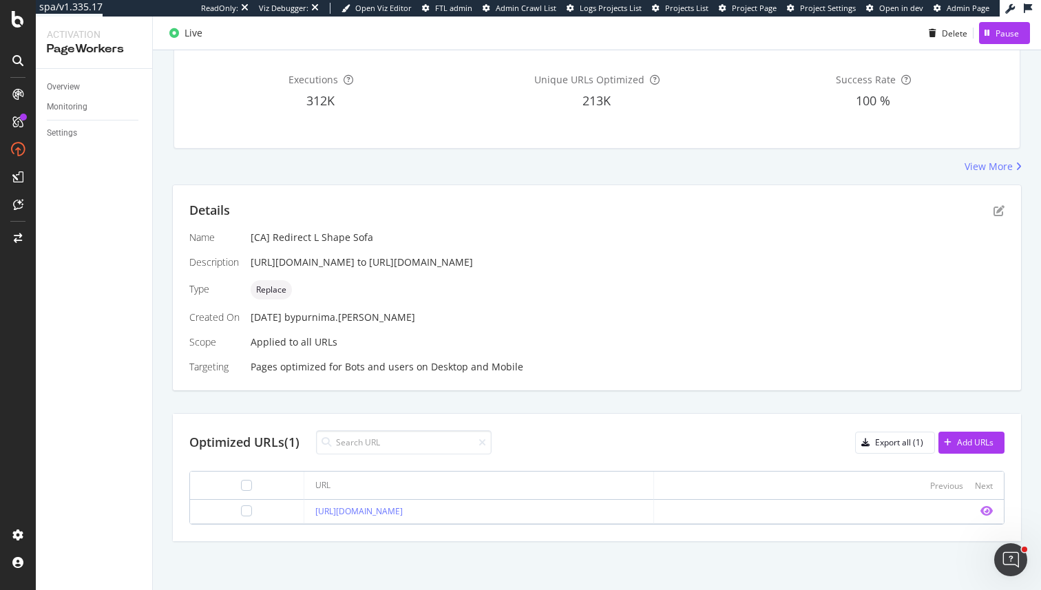
click at [987, 511] on icon "eye" at bounding box center [986, 510] width 12 height 11
click at [355, 514] on link "[URL][DOMAIN_NAME]" at bounding box center [358, 511] width 87 height 12
click at [241, 514] on div at bounding box center [246, 510] width 11 height 11
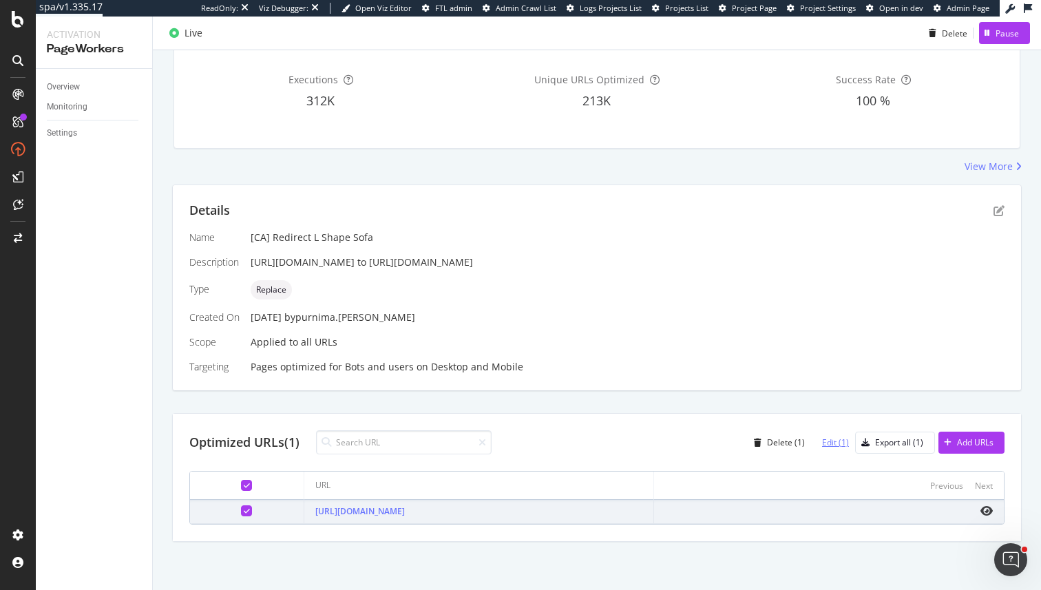
click at [828, 444] on div "Edit (1)" at bounding box center [835, 442] width 27 height 12
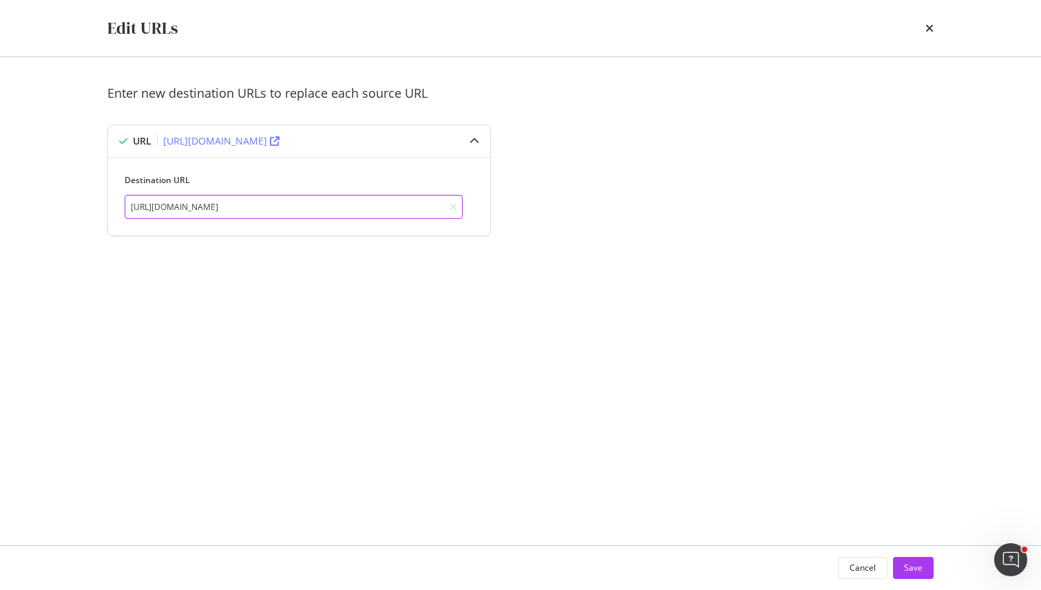
click at [409, 200] on input "[URL][DOMAIN_NAME]" at bounding box center [294, 207] width 338 height 24
click at [409, 200] on input "https://www.castlery.com/ca/sofas/l-shape-couch" at bounding box center [294, 207] width 338 height 24
click at [863, 562] on div "Cancel" at bounding box center [862, 568] width 26 height 12
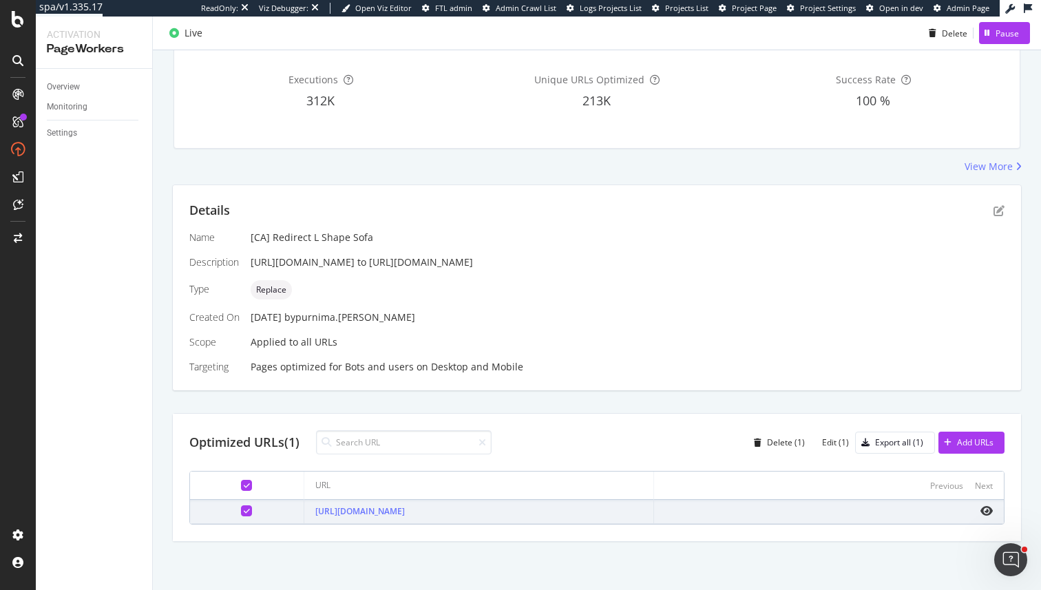
click at [778, 307] on div "Name [CA] Redirect L Shape Sofa Description https://www.castlery.com/ca/l-shape…" at bounding box center [596, 302] width 815 height 143
click at [594, 374] on div "Details Name [CA] Redirect L Shape Sofa Description https://www.castlery.com/ca…" at bounding box center [597, 287] width 848 height 205
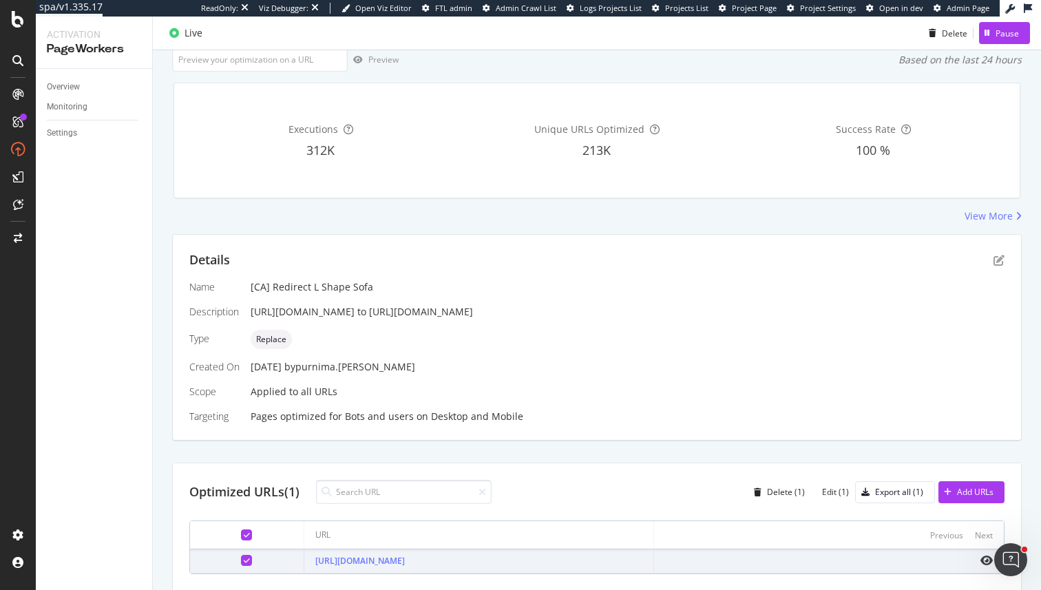
scroll to position [0, 0]
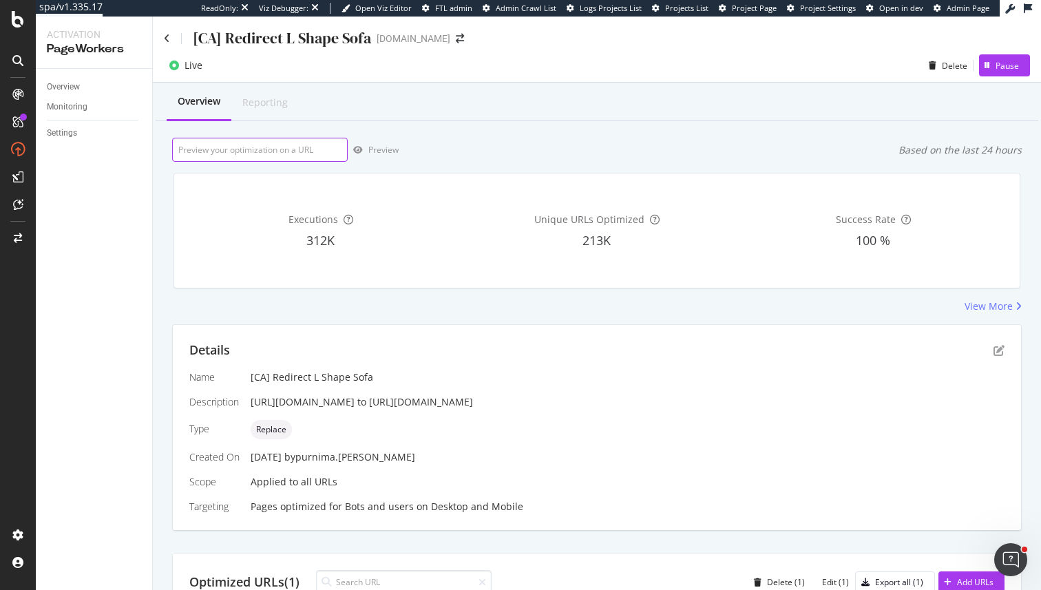
click at [269, 151] on input "url" at bounding box center [260, 150] width 176 height 24
paste input "https://www.castlery.com/ca/sofas/l-shape-couch"
click at [276, 148] on input "https://www.castlery.com/ca/sofas/l-shape-couch" at bounding box center [260, 150] width 176 height 24
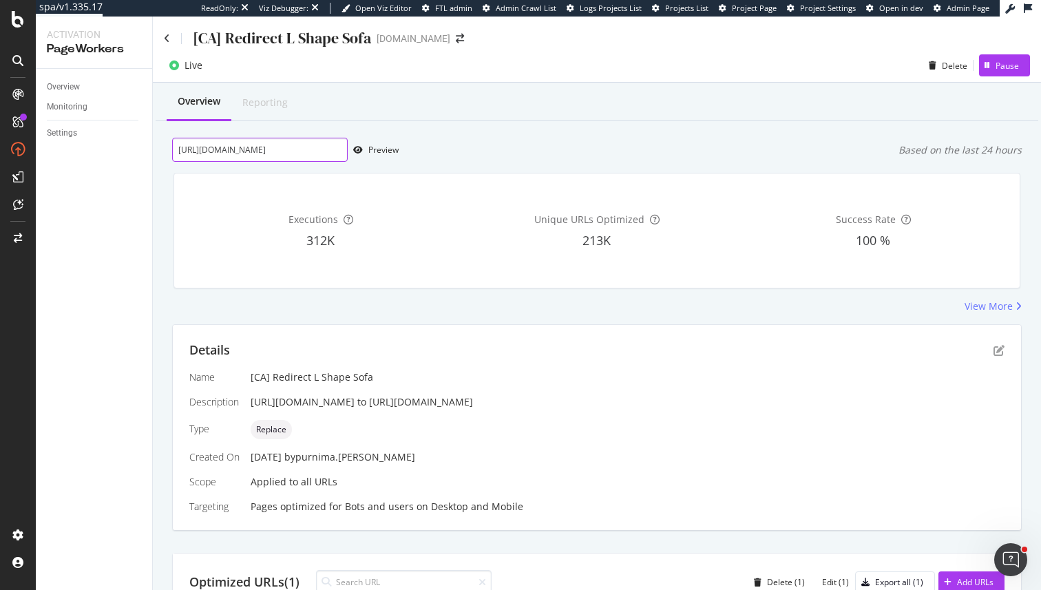
click at [276, 148] on input "https://www.castlery.com/ca/sofas/l-shape-couch" at bounding box center [260, 150] width 176 height 24
type input "[URL][DOMAIN_NAME]"
click at [372, 149] on div "Preview" at bounding box center [383, 150] width 30 height 12
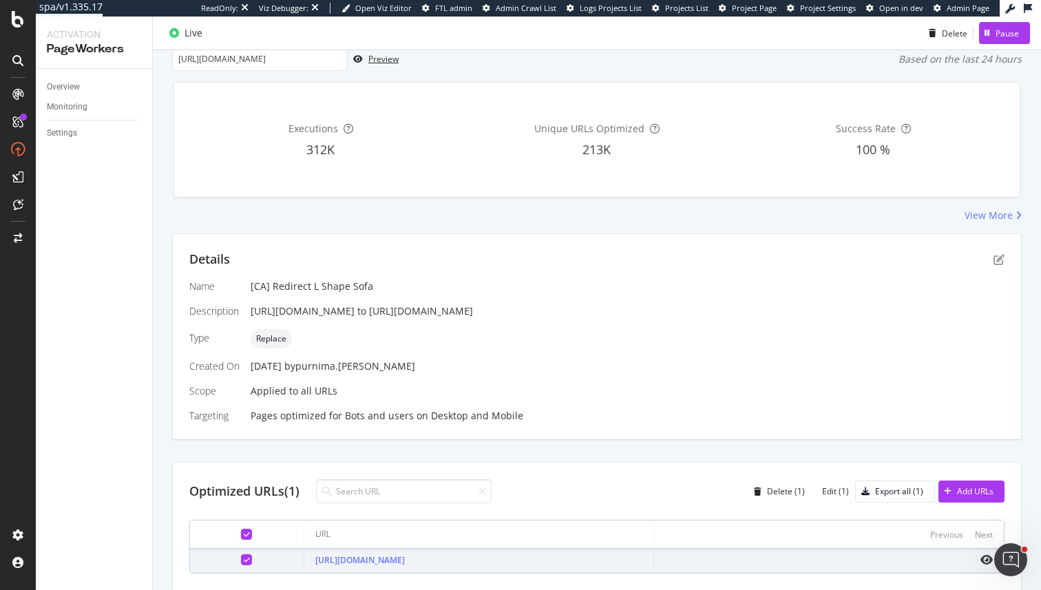
scroll to position [140, 0]
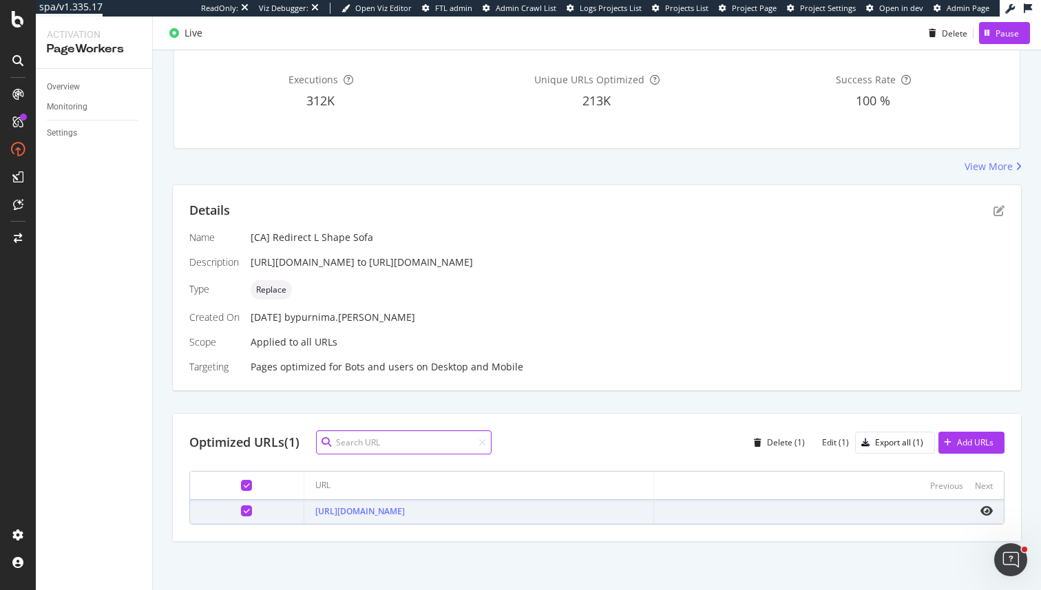
click at [394, 439] on input at bounding box center [404, 442] width 176 height 24
drag, startPoint x: 497, startPoint y: 511, endPoint x: 287, endPoint y: 514, distance: 210.0
click at [304, 514] on td "[URL][DOMAIN_NAME]" at bounding box center [479, 512] width 350 height 24
copy link "[URL][DOMAIN_NAME]"
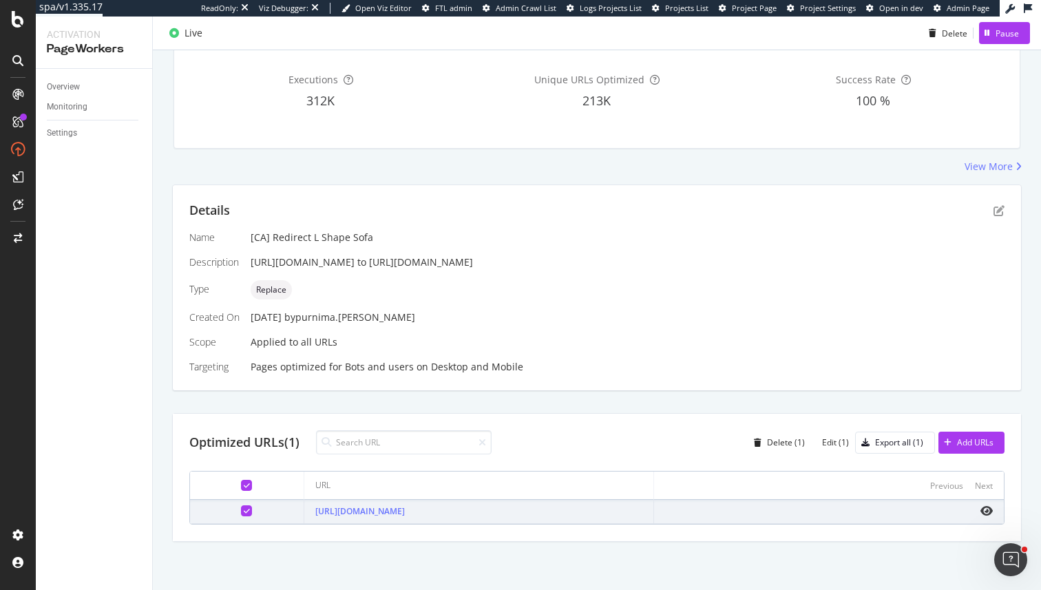
scroll to position [0, 0]
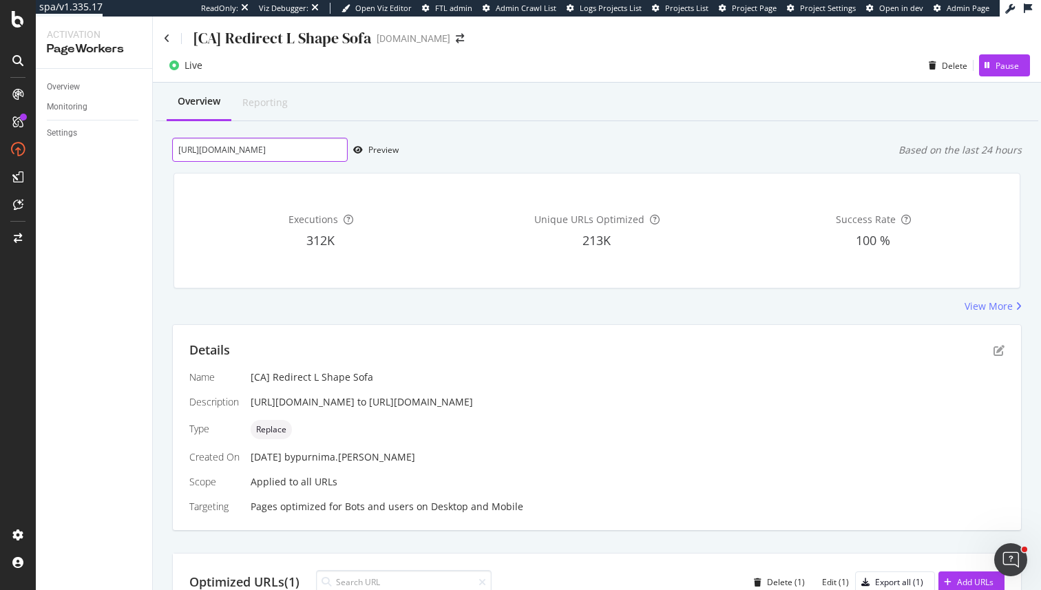
click at [307, 156] on input "[URL][DOMAIN_NAME]" at bounding box center [260, 150] width 176 height 24
click at [365, 154] on div "Preview" at bounding box center [373, 150] width 51 height 21
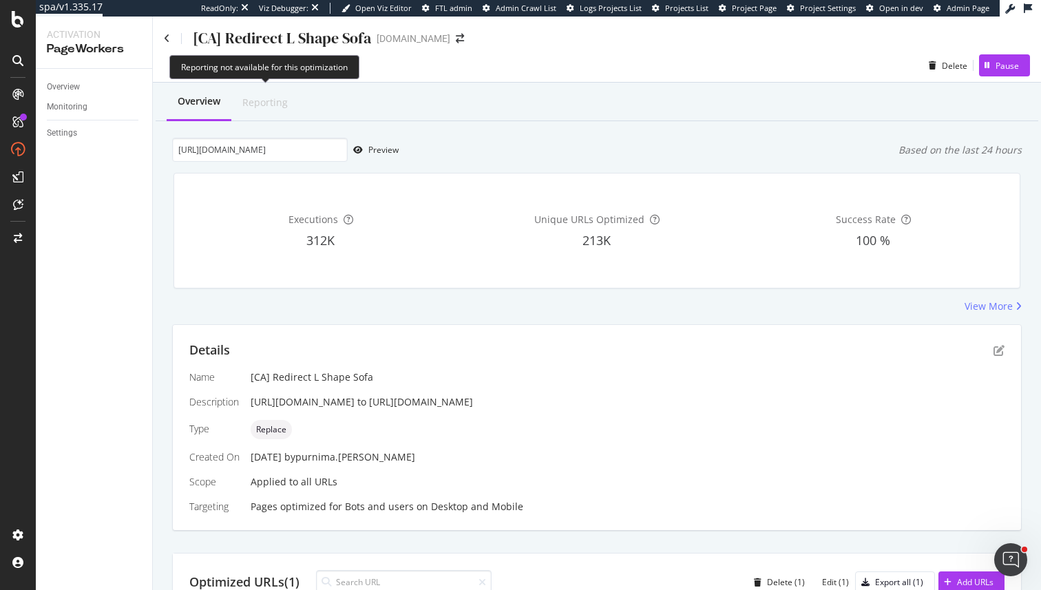
click at [263, 116] on div "Reporting" at bounding box center [264, 103] width 67 height 36
click at [167, 41] on icon at bounding box center [167, 39] width 6 height 10
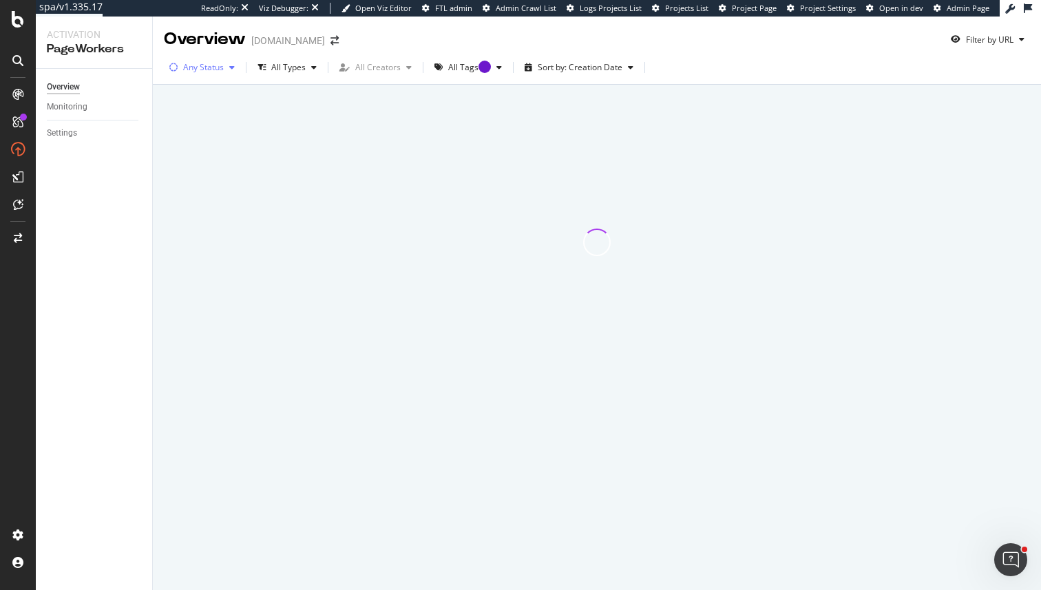
click at [226, 71] on div "button" at bounding box center [232, 67] width 17 height 8
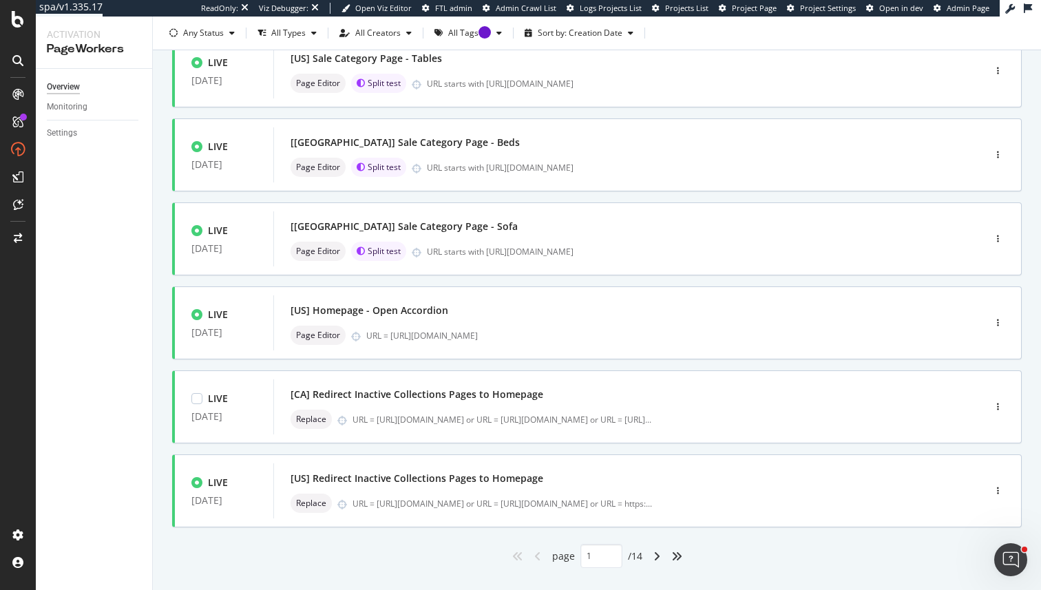
scroll to position [469, 0]
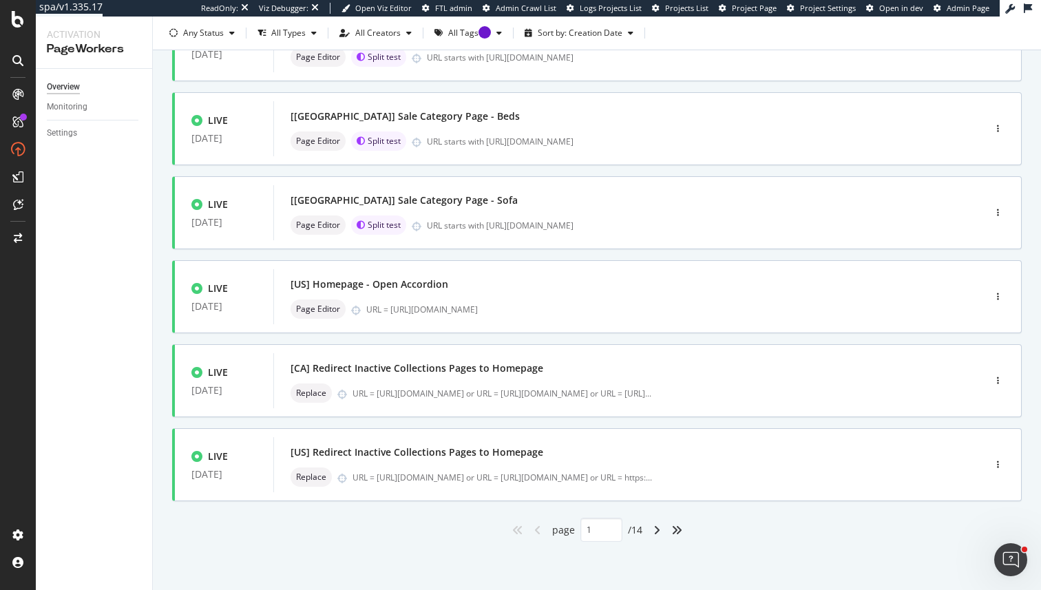
click at [661, 533] on div "angle-right" at bounding box center [657, 530] width 18 height 22
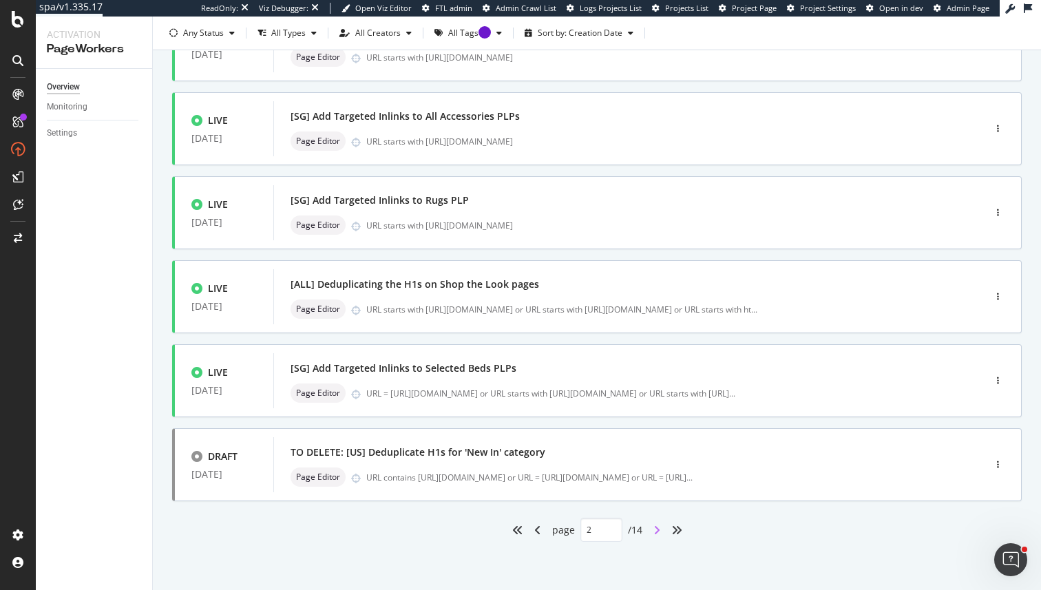
click at [660, 533] on icon "angle-right" at bounding box center [656, 529] width 7 height 11
type input "3"
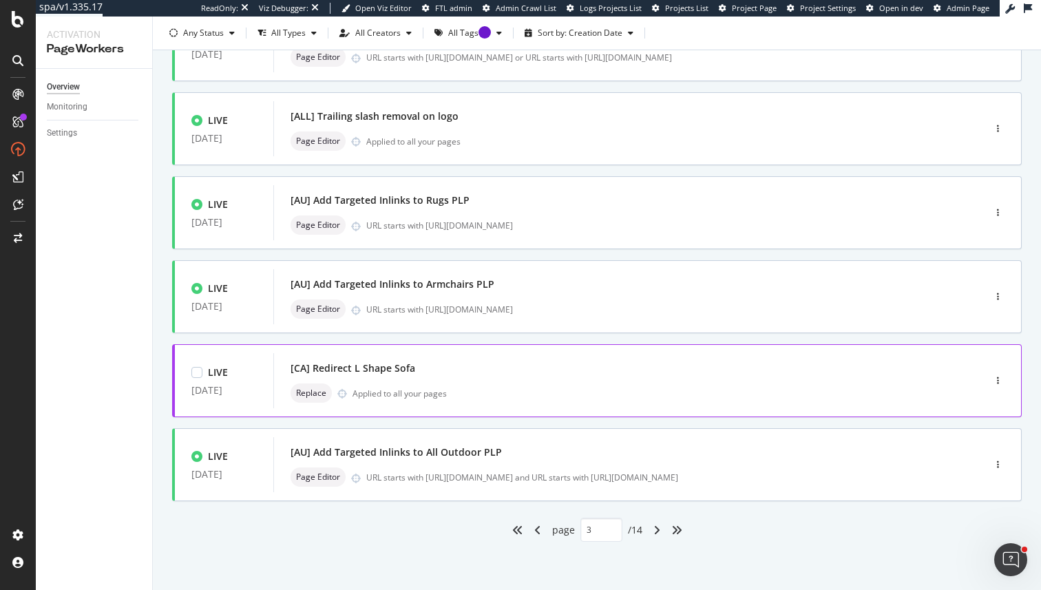
click at [478, 360] on div "[CA] Redirect L Shape Sofa" at bounding box center [607, 368] width 635 height 19
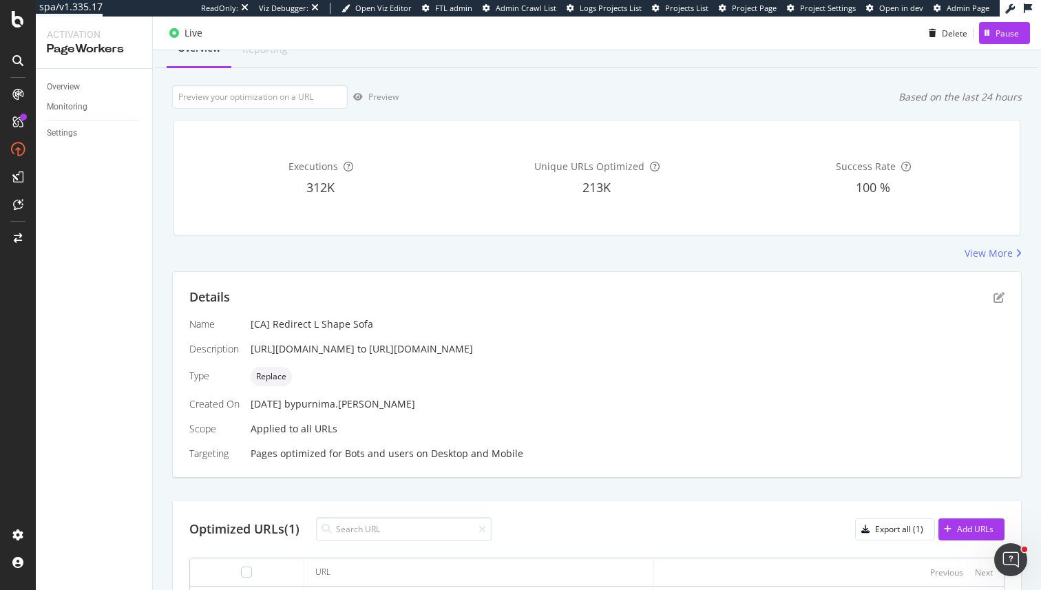
scroll to position [77, 0]
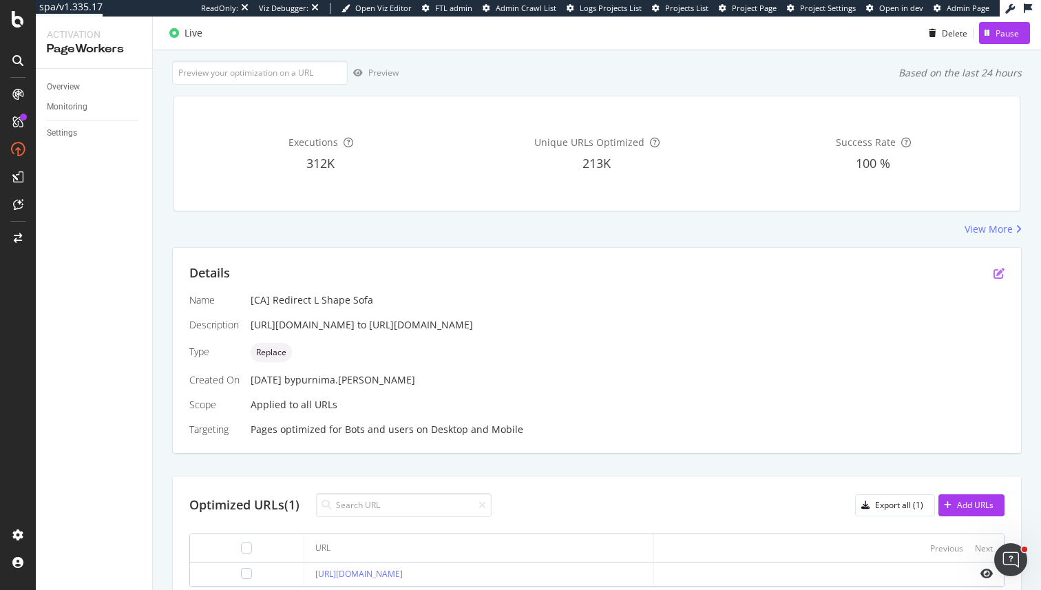
click at [995, 273] on icon "pen-to-square" at bounding box center [998, 273] width 11 height 11
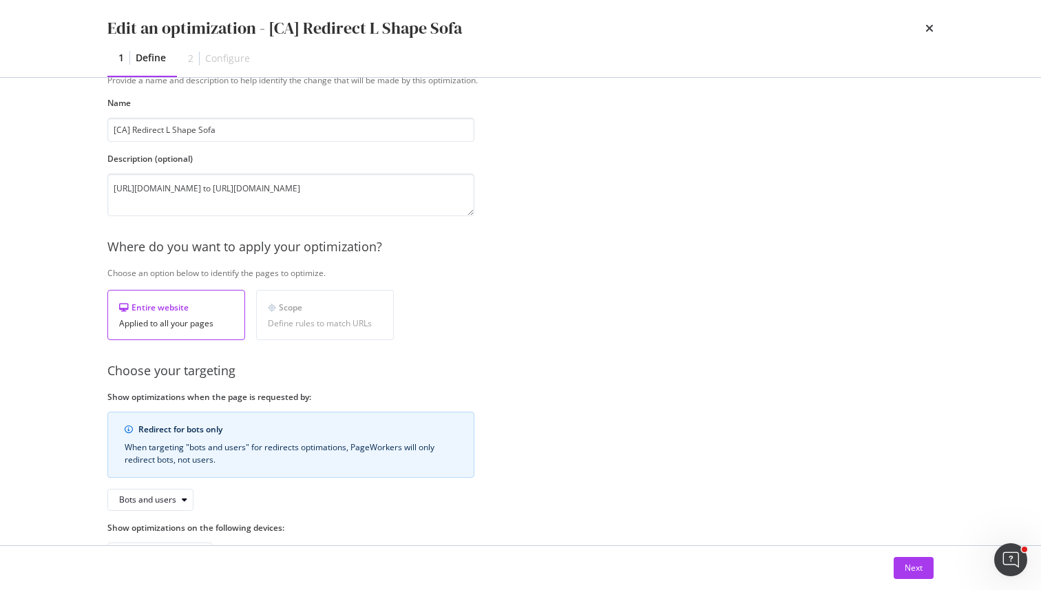
scroll to position [101, 0]
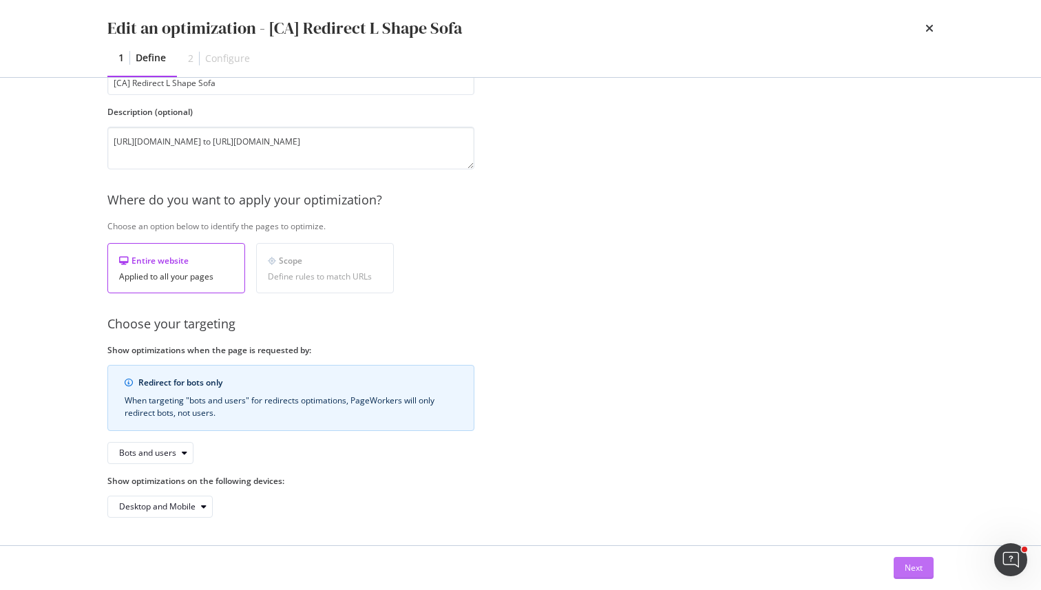
click at [893, 568] on button "Next" at bounding box center [913, 568] width 40 height 22
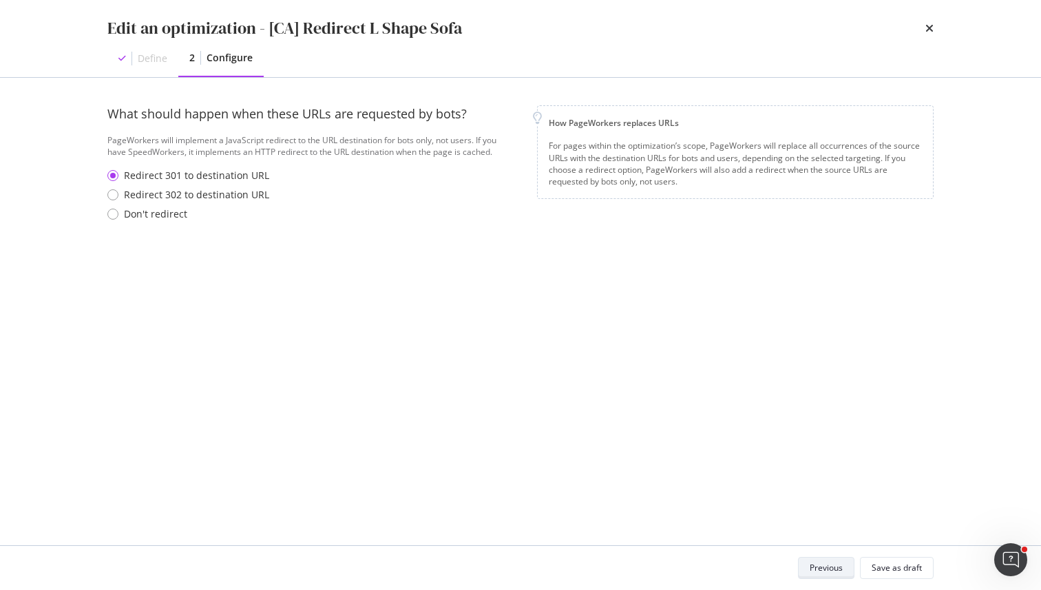
scroll to position [0, 0]
click at [929, 30] on icon "times" at bounding box center [929, 28] width 8 height 11
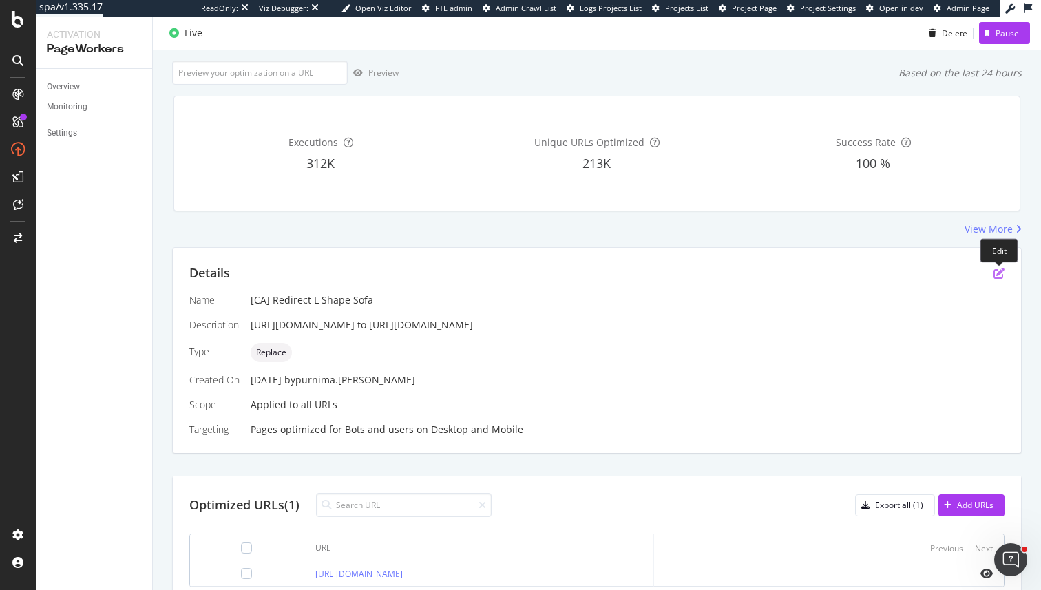
click at [995, 278] on icon "pen-to-square" at bounding box center [998, 273] width 11 height 11
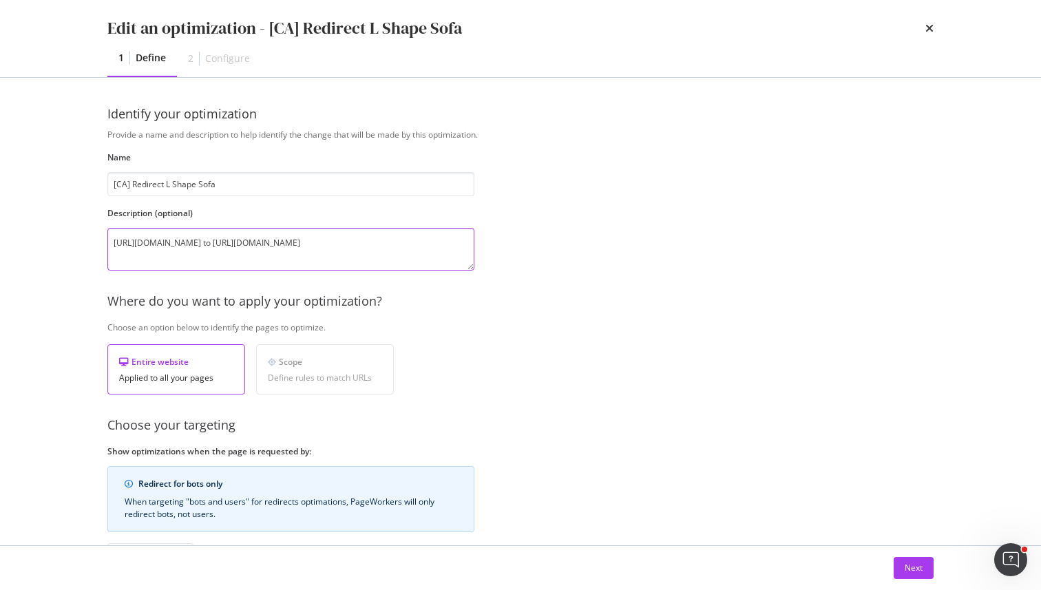
click at [267, 262] on textarea "https://www.castlery.com/ca/l-shape-couch to https://www.castlery.com/ca/sofas/…" at bounding box center [290, 249] width 367 height 43
click at [484, 318] on div "Provide a name and description to help identify the change that will be made by…" at bounding box center [520, 374] width 826 height 490
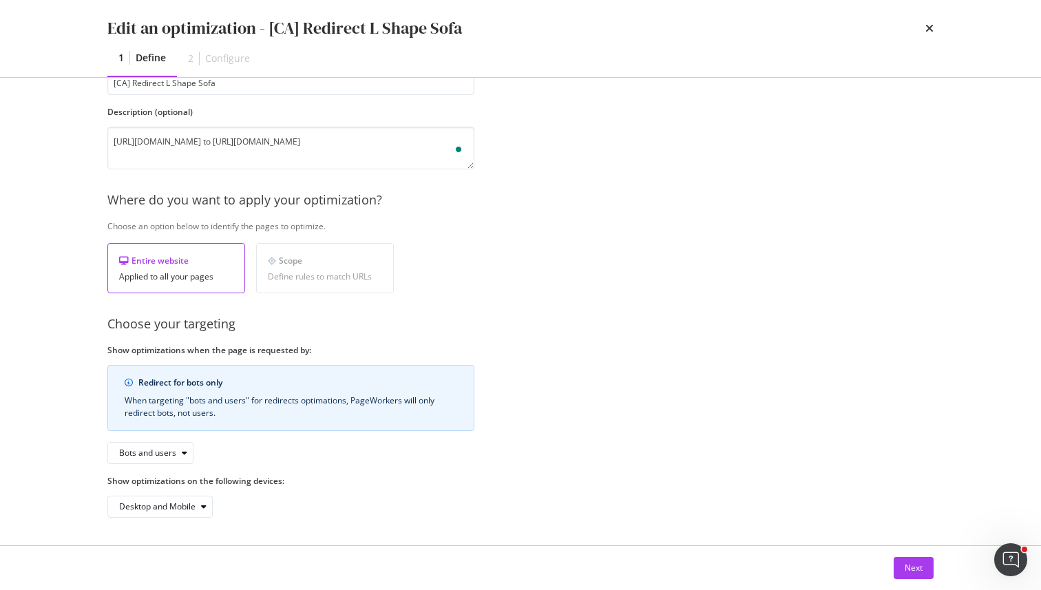
scroll to position [101, 0]
click at [905, 569] on div "Next" at bounding box center [913, 568] width 18 height 12
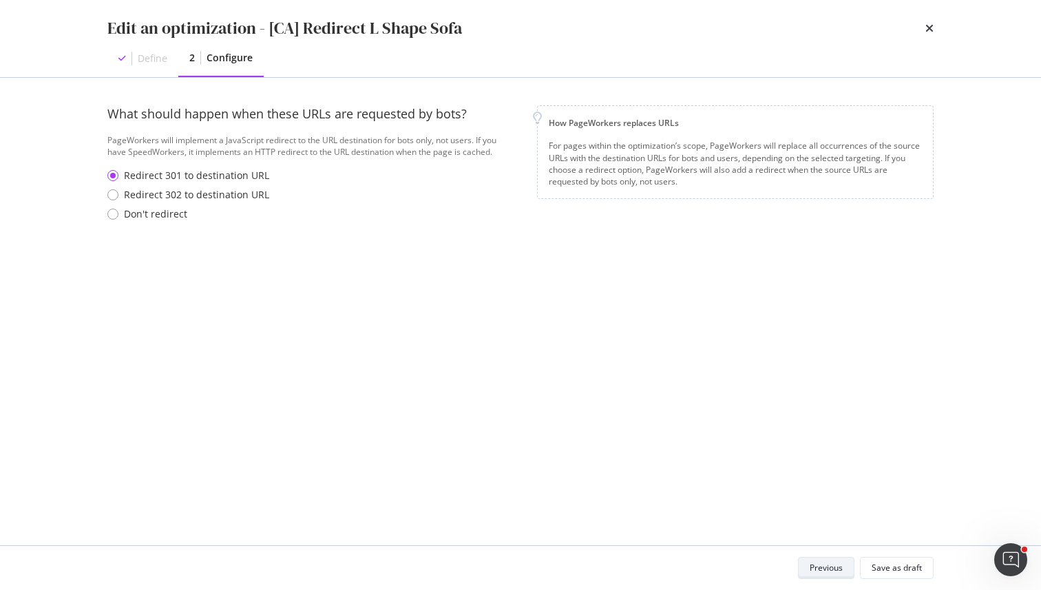
click at [905, 569] on div "Save as draft" at bounding box center [896, 568] width 50 height 12
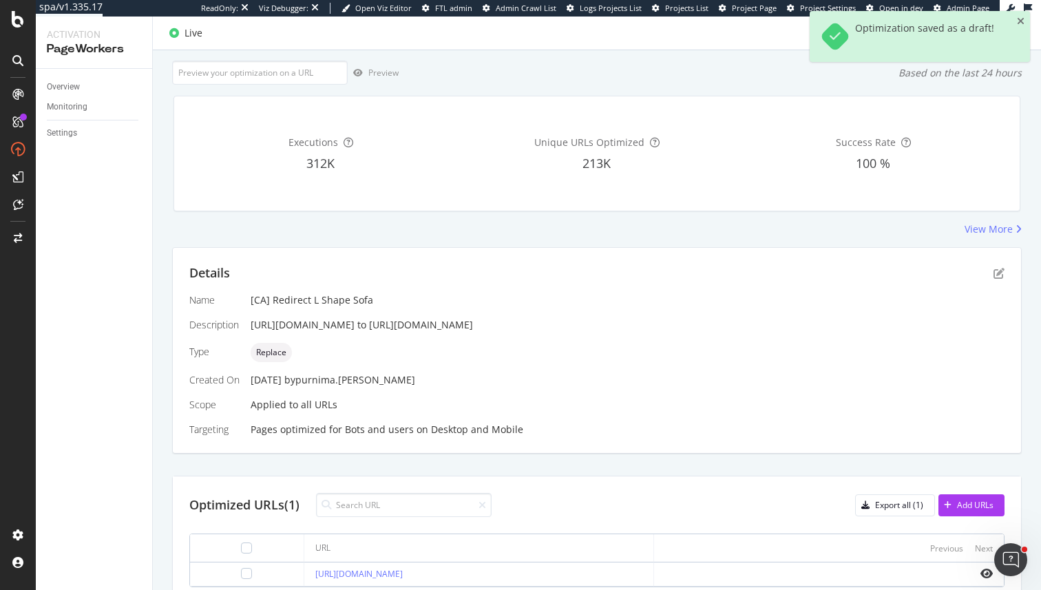
scroll to position [140, 0]
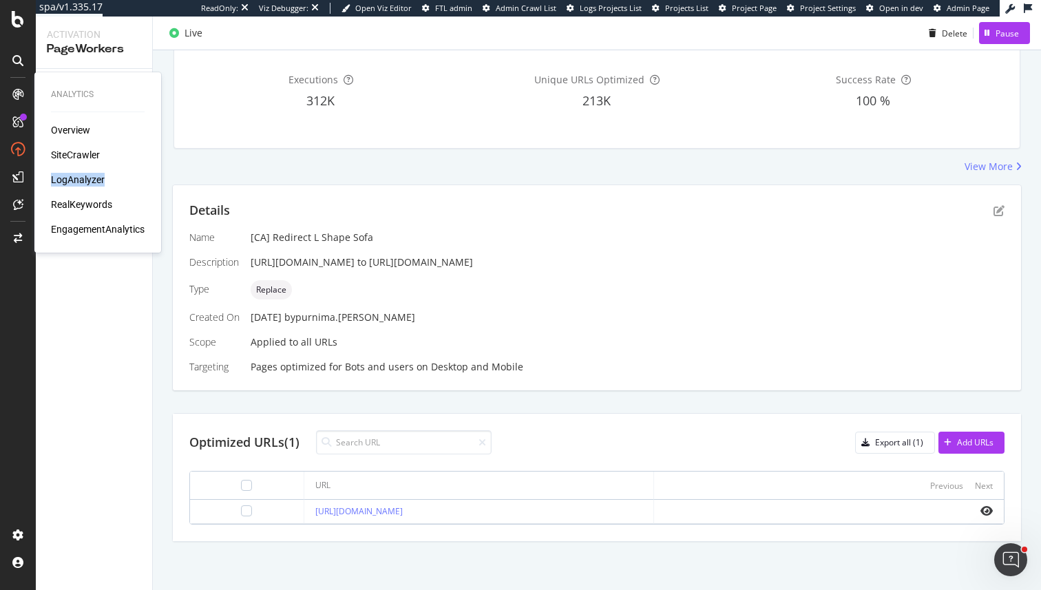
click at [106, 184] on div "LogAnalyzer" at bounding box center [98, 180] width 94 height 14
click at [67, 160] on div "SiteCrawler" at bounding box center [75, 155] width 49 height 14
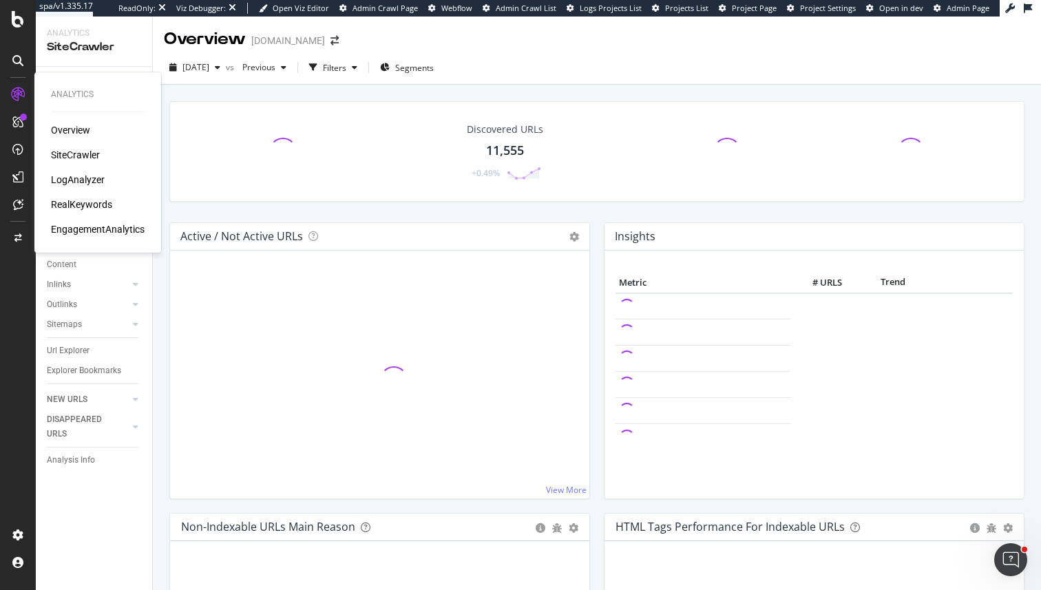
click at [80, 183] on div "LogAnalyzer" at bounding box center [78, 180] width 54 height 14
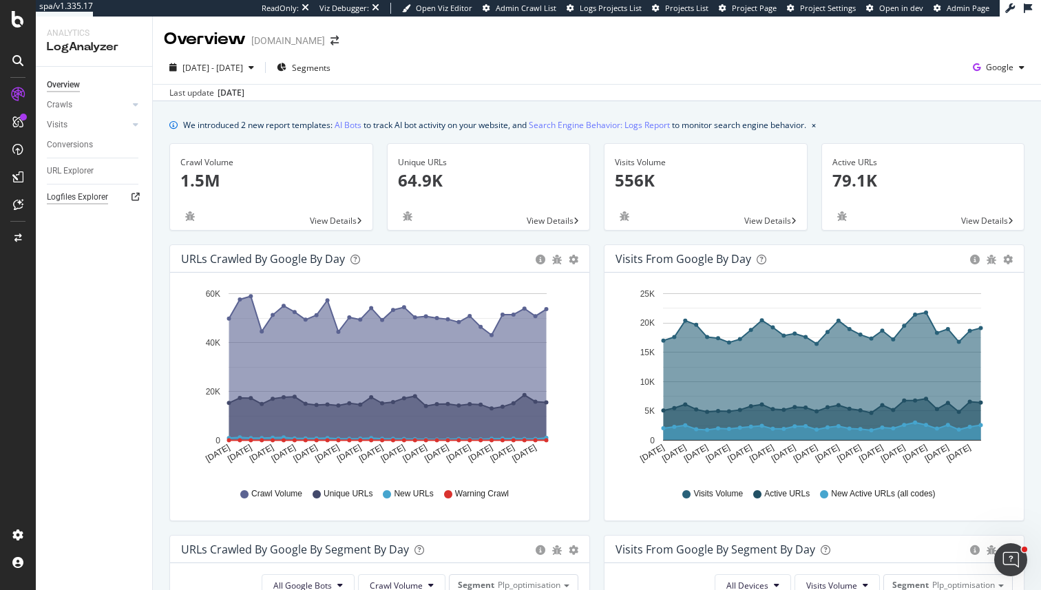
click at [96, 192] on div "Logfiles Explorer" at bounding box center [77, 197] width 61 height 14
click at [76, 174] on div "URL Explorer" at bounding box center [70, 171] width 47 height 14
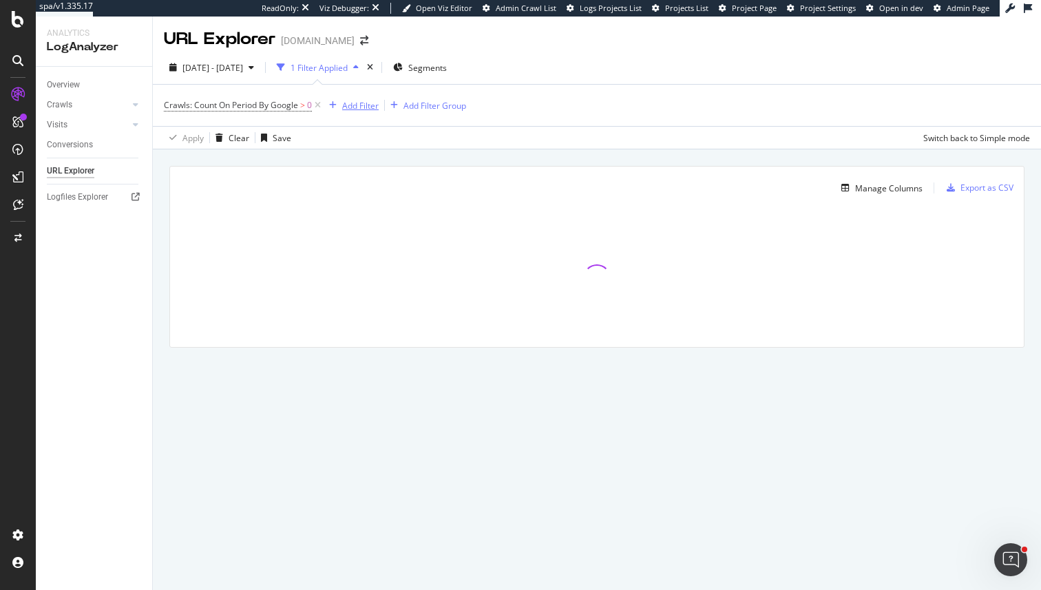
click at [359, 105] on div "Add Filter" at bounding box center [360, 106] width 36 height 12
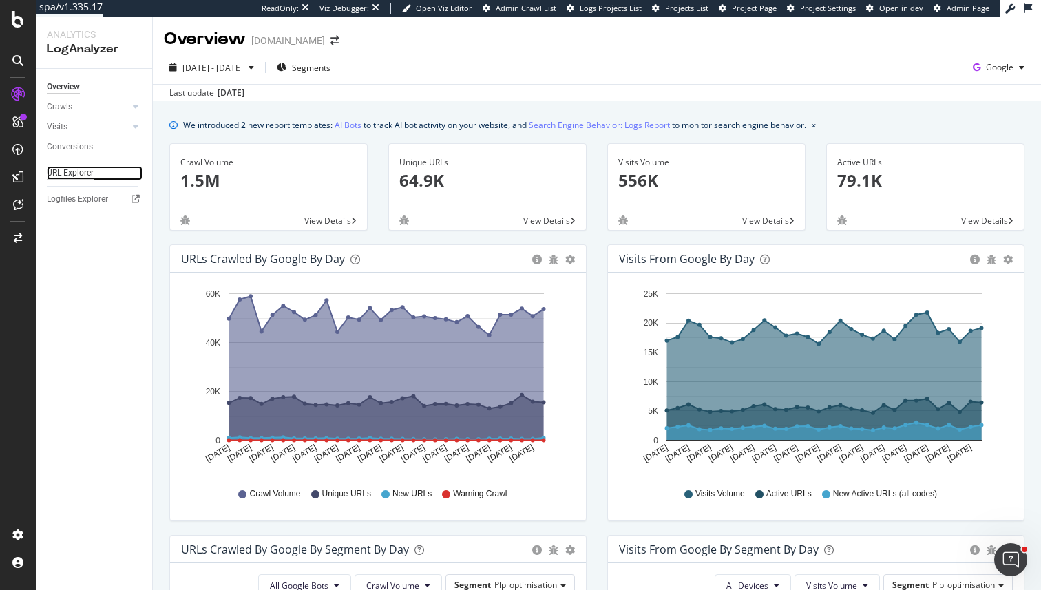
click at [83, 171] on div "URL Explorer" at bounding box center [70, 173] width 47 height 14
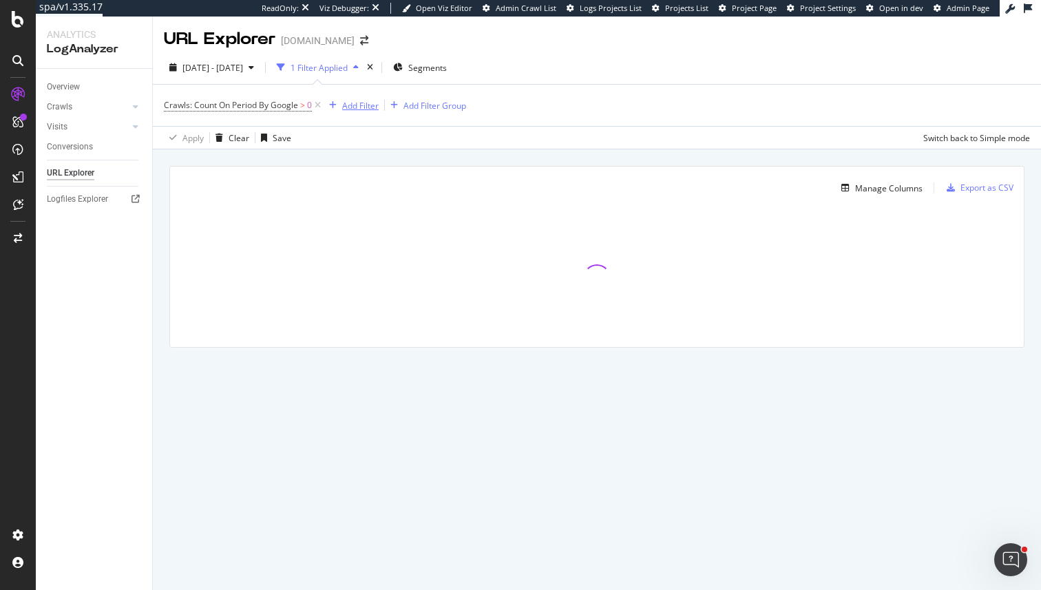
click at [348, 101] on div "Add Filter" at bounding box center [360, 106] width 36 height 12
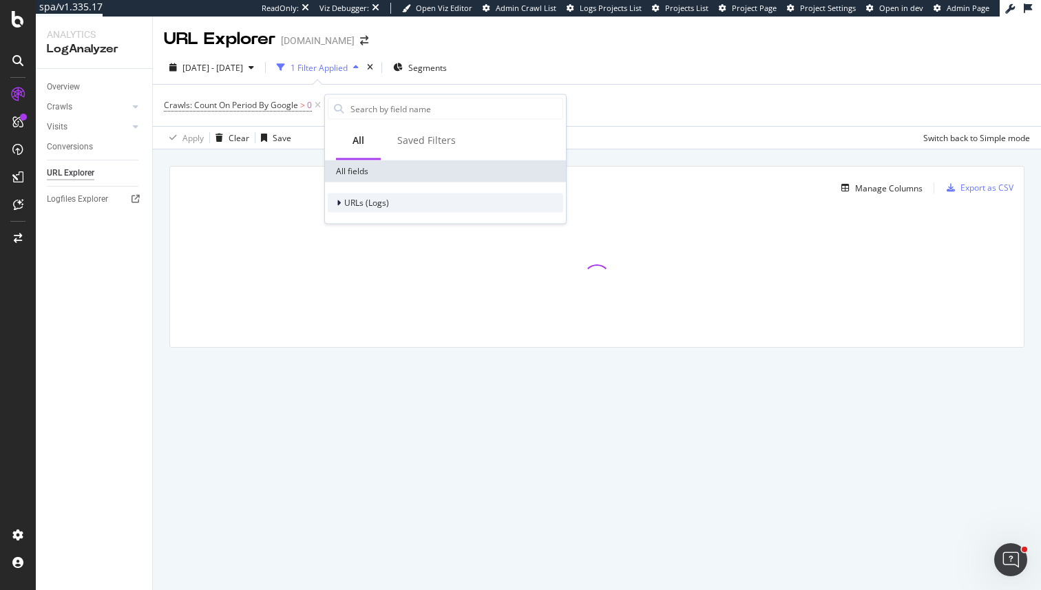
click at [366, 199] on span "URLs (Logs)" at bounding box center [366, 203] width 45 height 12
click at [376, 226] on span "URL Scheme" at bounding box center [376, 222] width 48 height 12
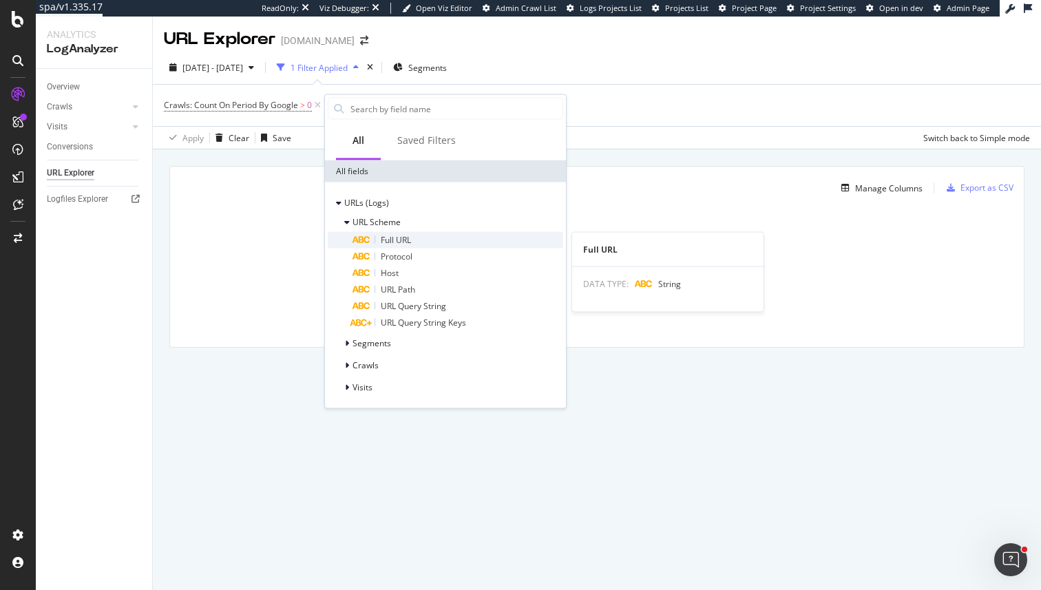
click at [387, 232] on div "Full URL" at bounding box center [457, 240] width 211 height 17
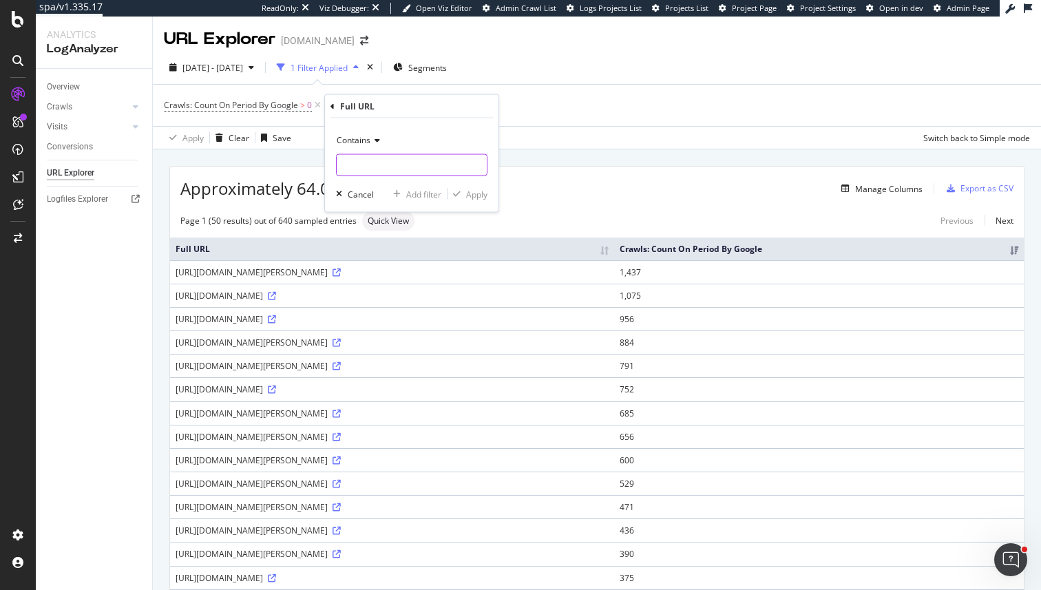
click at [401, 160] on input "text" at bounding box center [412, 165] width 150 height 22
click at [351, 133] on div "Contains" at bounding box center [411, 140] width 151 height 22
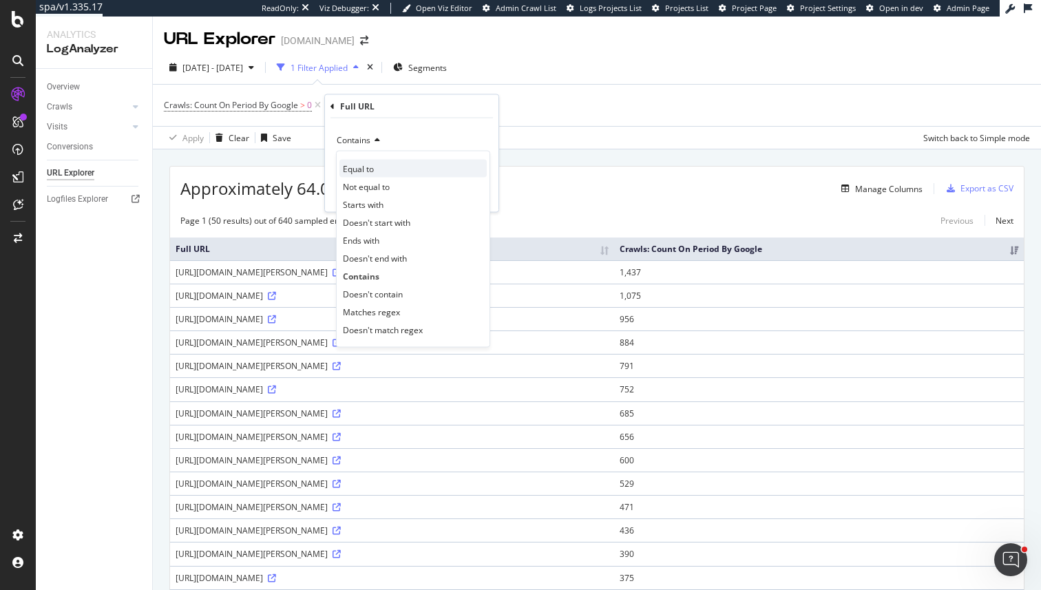
click at [375, 173] on div "Equal to" at bounding box center [412, 169] width 147 height 18
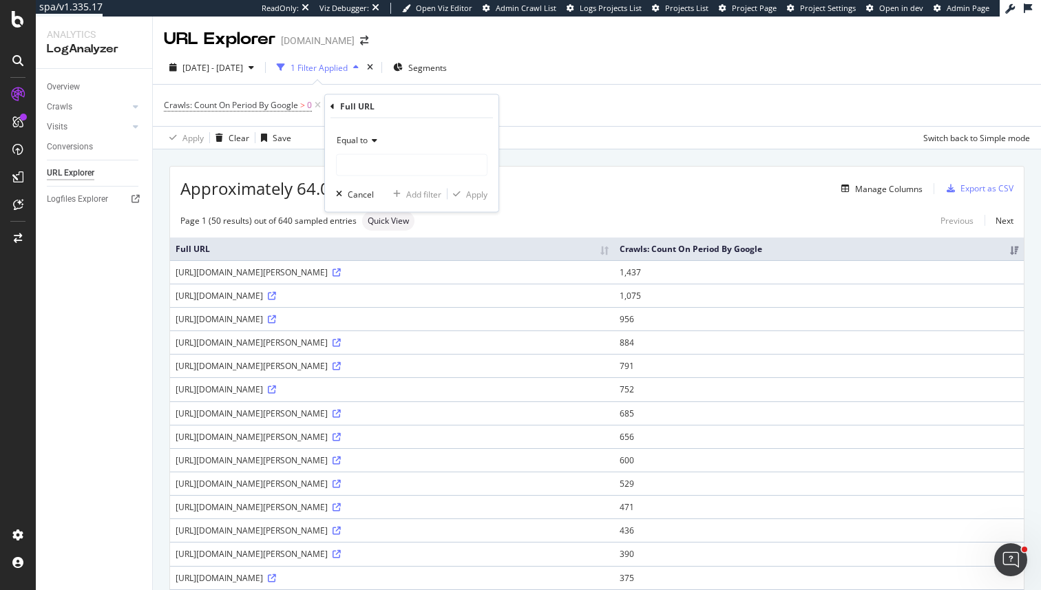
click at [375, 173] on input "text" at bounding box center [412, 165] width 150 height 22
type input "[URL][DOMAIN_NAME]"
click at [473, 191] on div "Apply" at bounding box center [476, 194] width 21 height 12
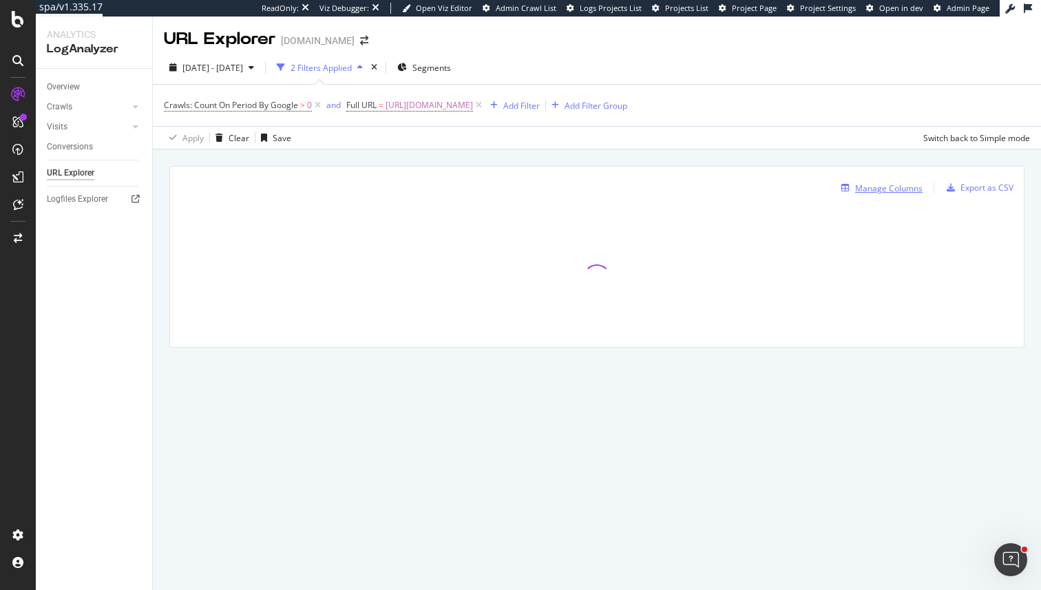
click at [884, 189] on div "Manage Columns" at bounding box center [888, 188] width 67 height 12
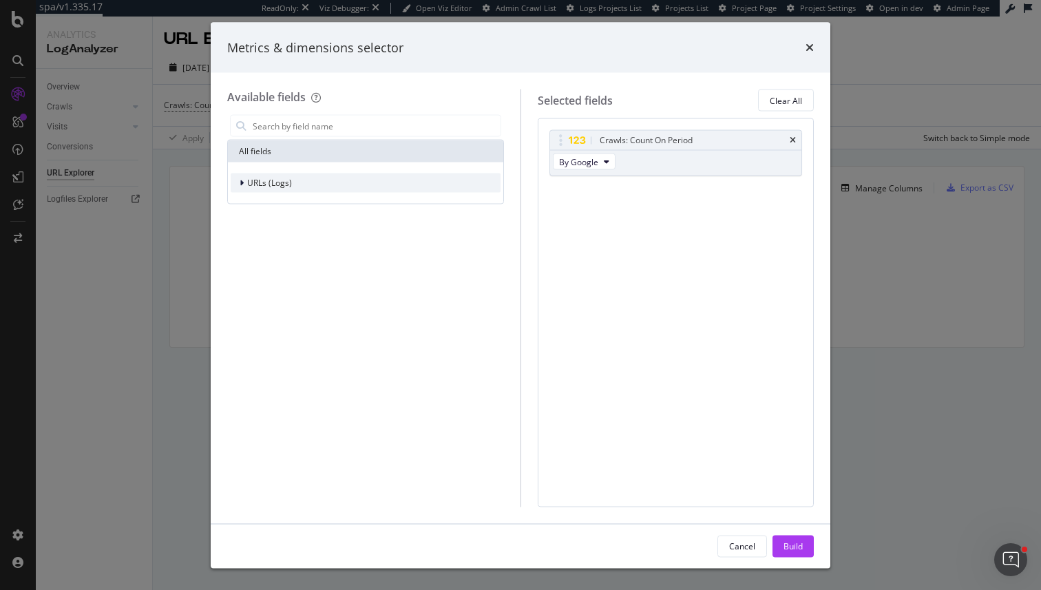
click at [307, 180] on div "URLs (Logs)" at bounding box center [366, 182] width 270 height 19
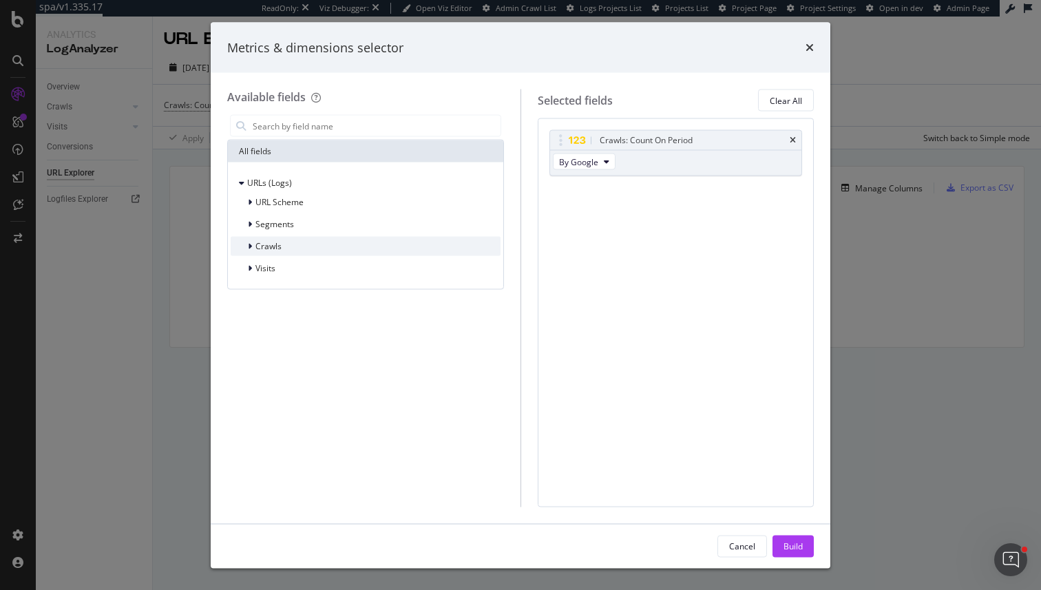
click at [288, 255] on div "Crawls" at bounding box center [366, 246] width 270 height 19
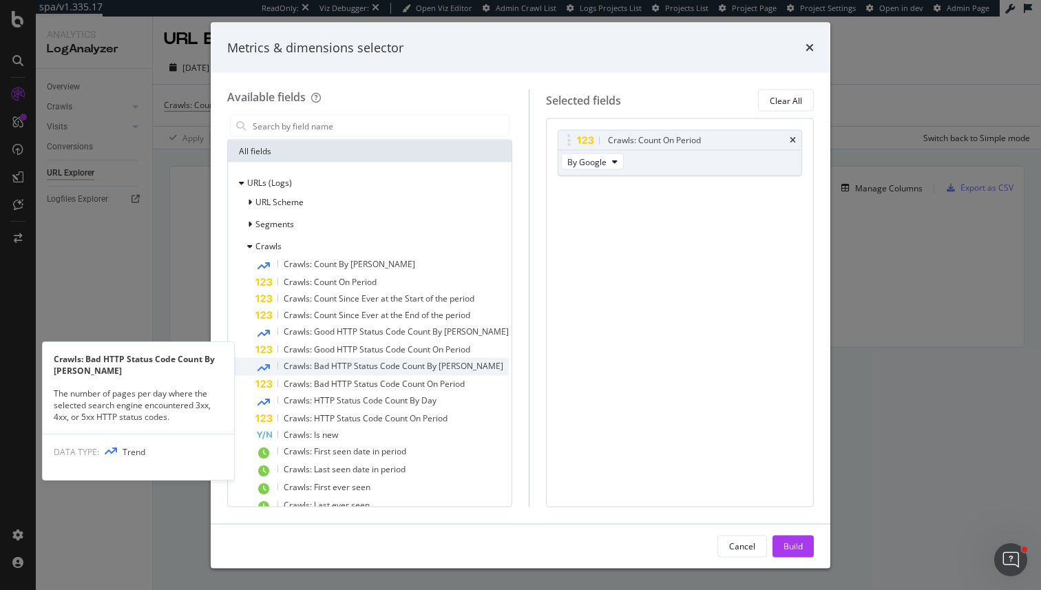
scroll to position [41, 0]
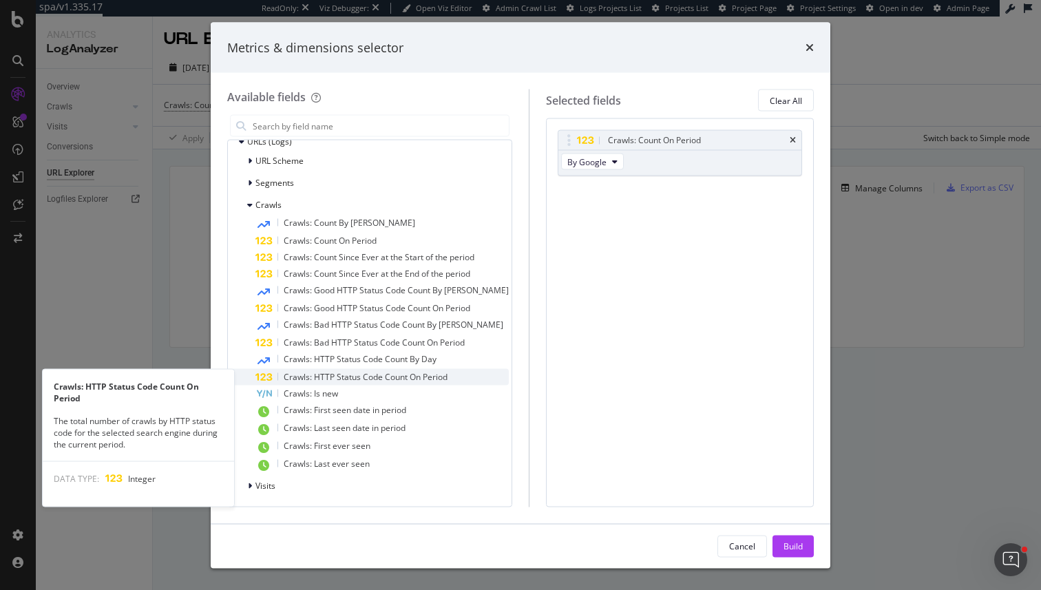
click at [340, 380] on span "Crawls: HTTP Status Code Count On Period" at bounding box center [366, 377] width 164 height 12
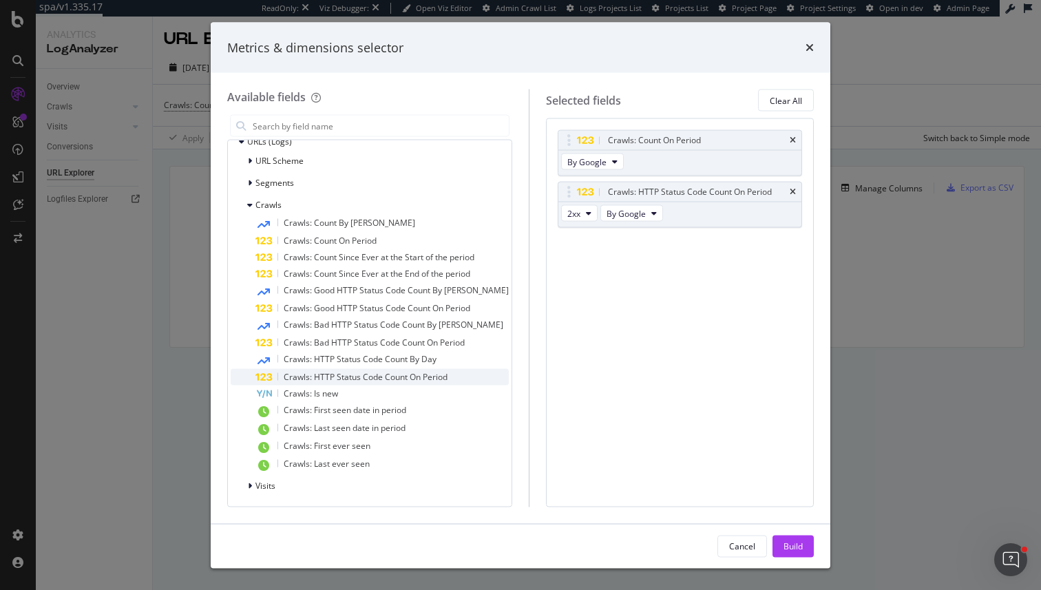
click at [343, 379] on span "Crawls: HTTP Status Code Count On Period" at bounding box center [366, 377] width 164 height 12
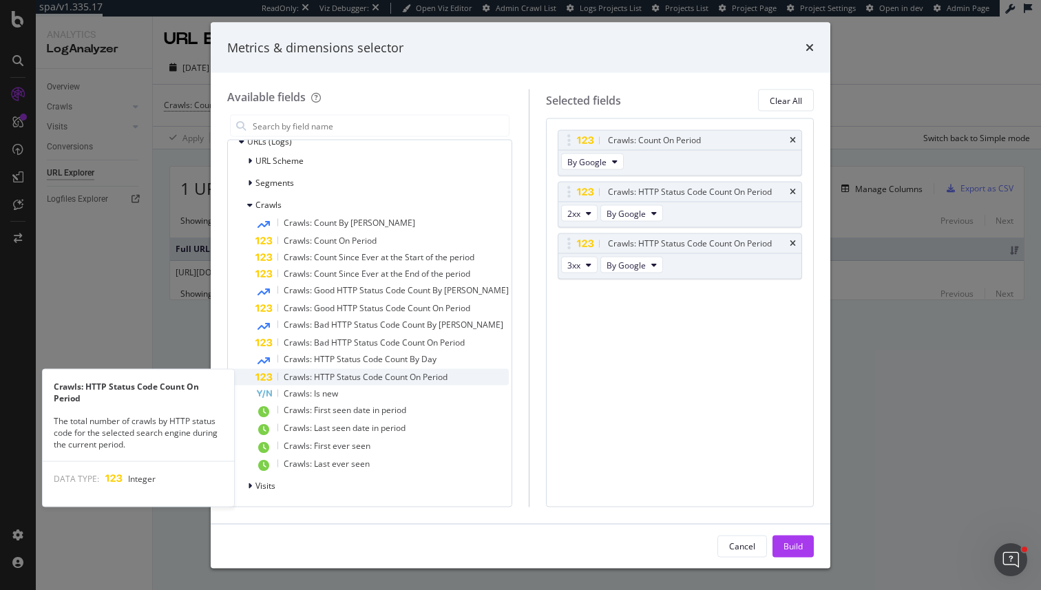
click at [429, 371] on span "Crawls: HTTP Status Code Count On Period" at bounding box center [366, 377] width 164 height 12
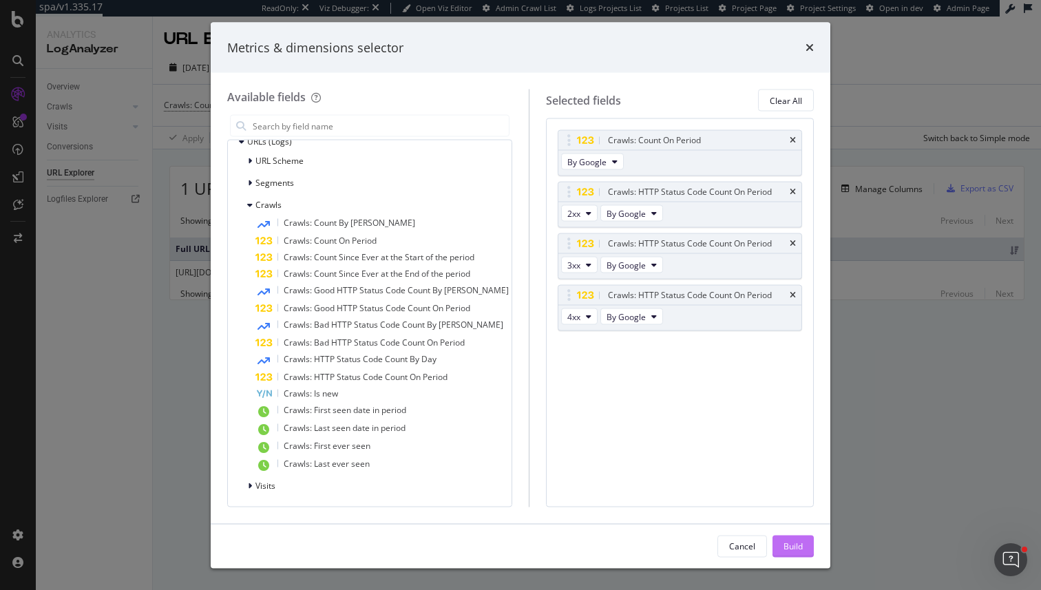
click at [787, 549] on div "Build" at bounding box center [792, 546] width 19 height 12
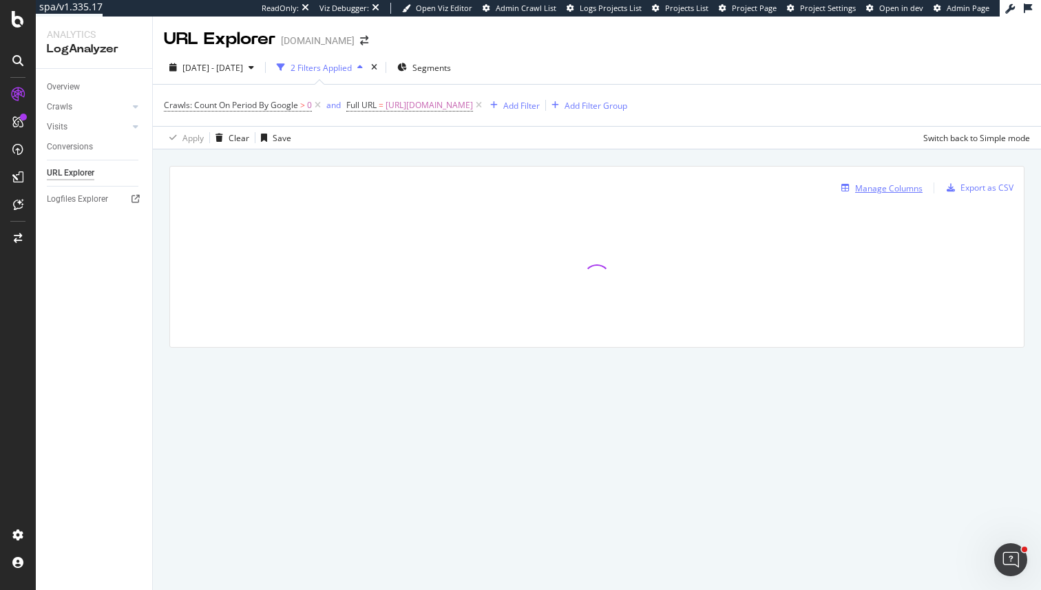
click at [885, 189] on div "Manage Columns" at bounding box center [888, 188] width 67 height 12
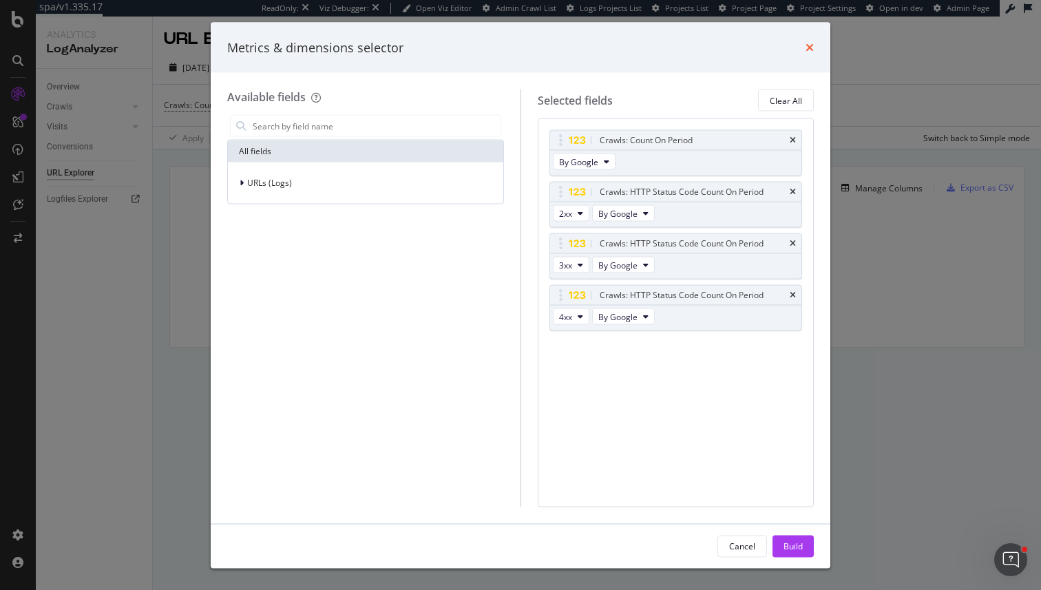
click at [808, 49] on icon "times" at bounding box center [809, 47] width 8 height 11
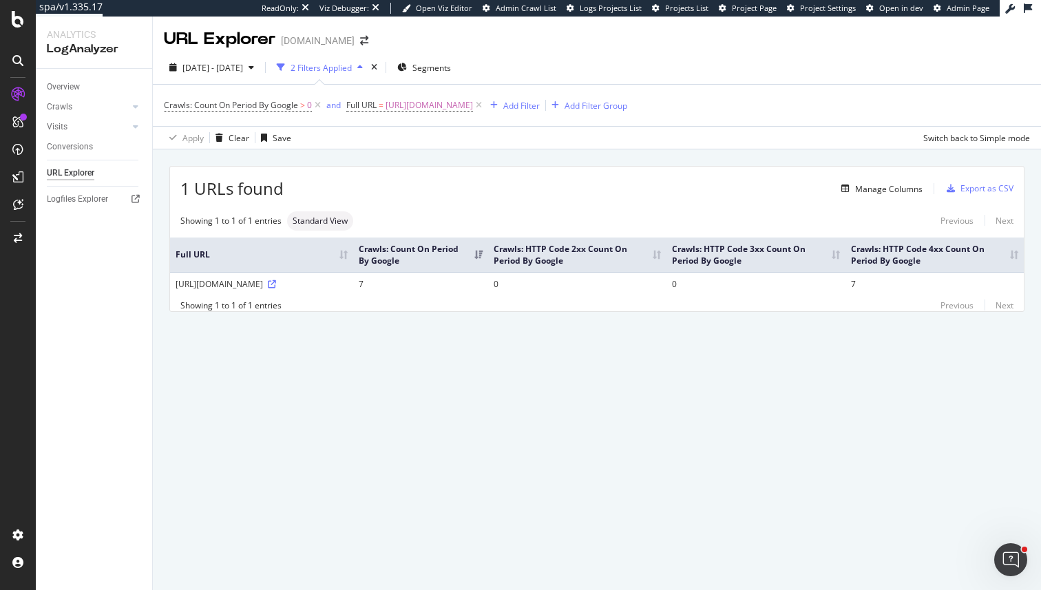
click at [887, 289] on td "7" at bounding box center [934, 283] width 178 height 23
drag, startPoint x: 887, startPoint y: 289, endPoint x: 365, endPoint y: 293, distance: 521.7
click at [364, 294] on tr "[URL][DOMAIN_NAME] 7 0 0 7" at bounding box center [596, 283] width 853 height 23
click at [365, 293] on td "7" at bounding box center [420, 283] width 135 height 23
click at [268, 288] on icon at bounding box center [272, 284] width 8 height 8
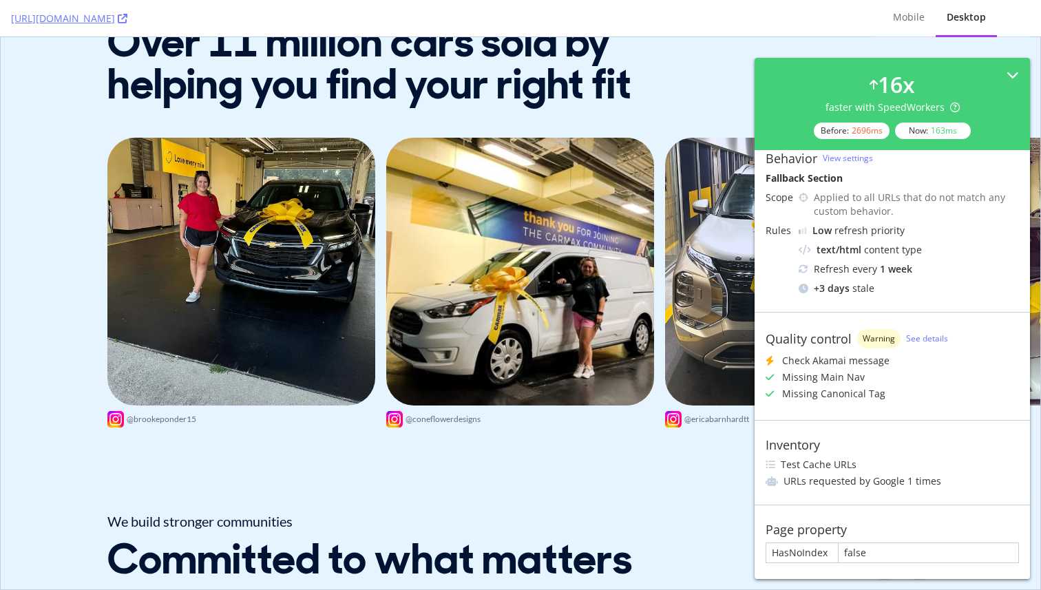
scroll to position [7155, 0]
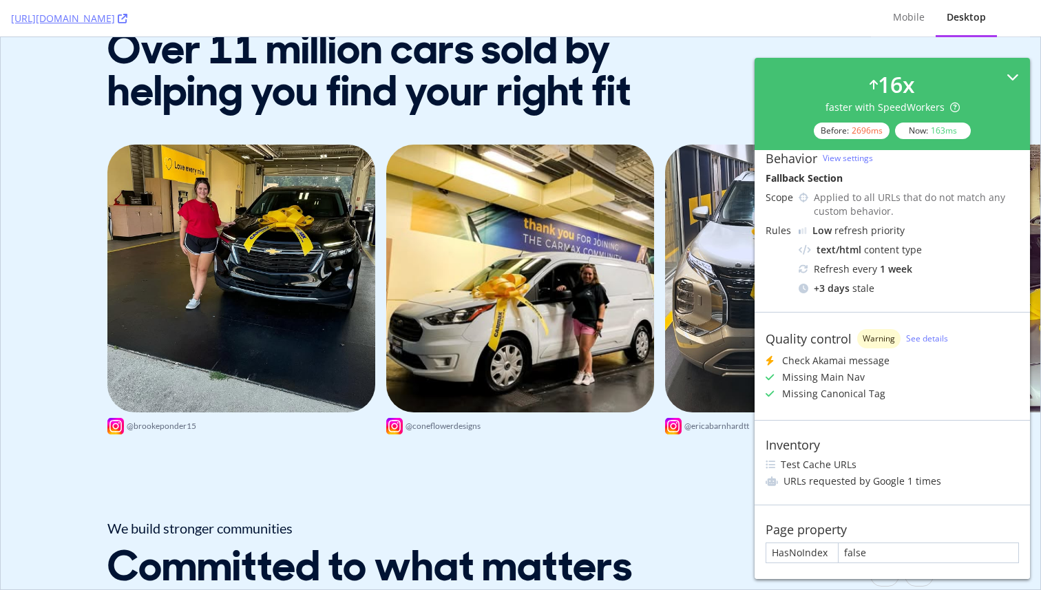
click at [1021, 78] on div "16 x faster with SpeedWorkers Before: 2696 ms Now: 163 ms" at bounding box center [891, 104] width 275 height 92
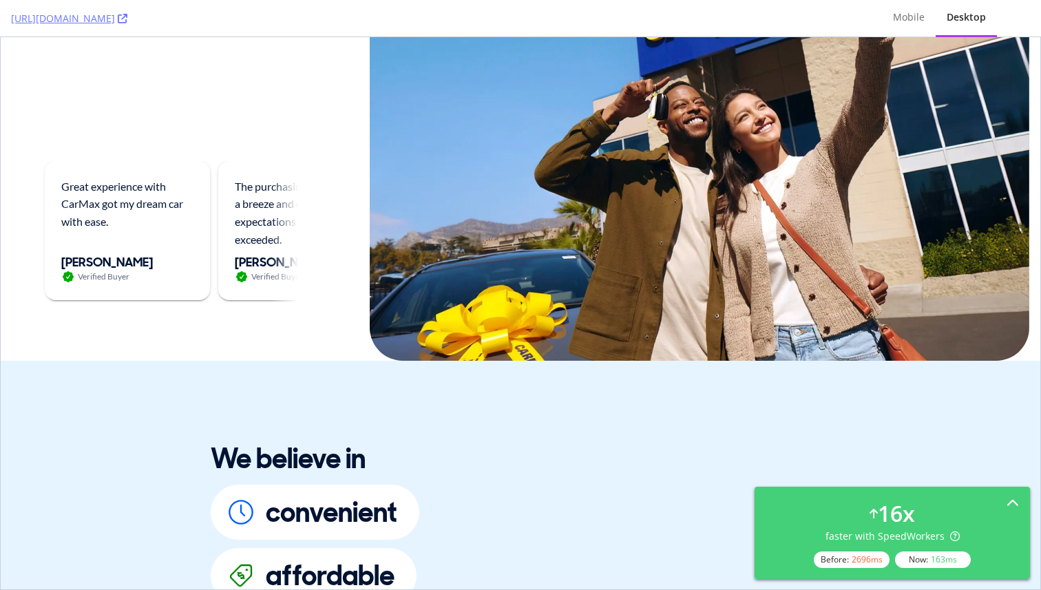
scroll to position [0, 0]
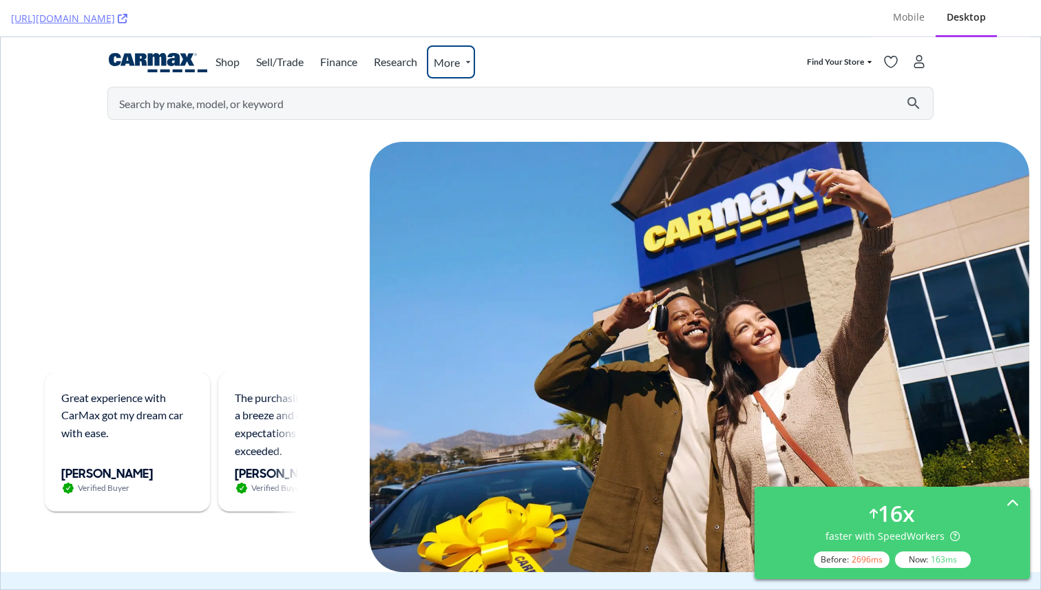
click at [474, 61] on icon "Open buy links menu" at bounding box center [468, 61] width 11 height 11
click at [212, 182] on div "So, why CarMax? So, why CarMax? It's the way car buying should be It's the way …" at bounding box center [180, 357] width 270 height 430
click at [455, 63] on span "More" at bounding box center [448, 62] width 29 height 13
click at [396, 70] on link "Research" at bounding box center [397, 62] width 60 height 30
